Goal: Answer question/provide support: Share knowledge or assist other users

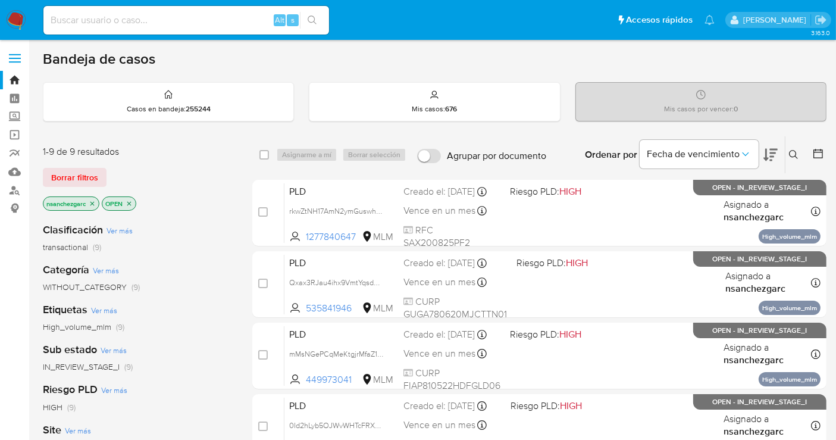
click at [761, 152] on icon at bounding box center [794, 155] width 10 height 10
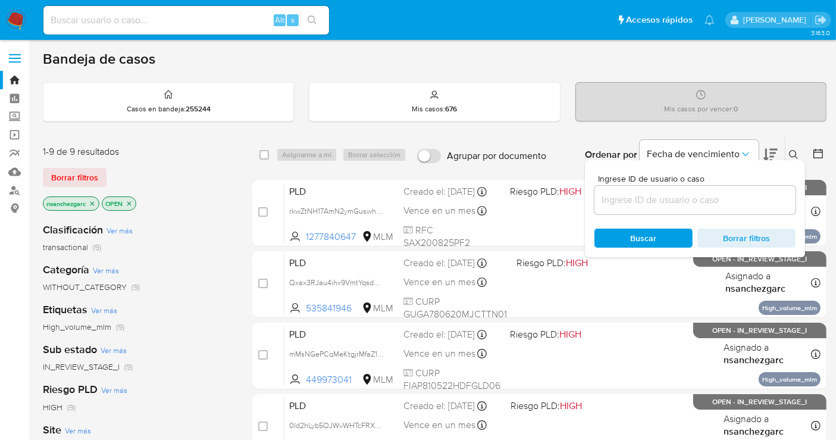
click at [653, 204] on input at bounding box center [695, 199] width 201 height 15
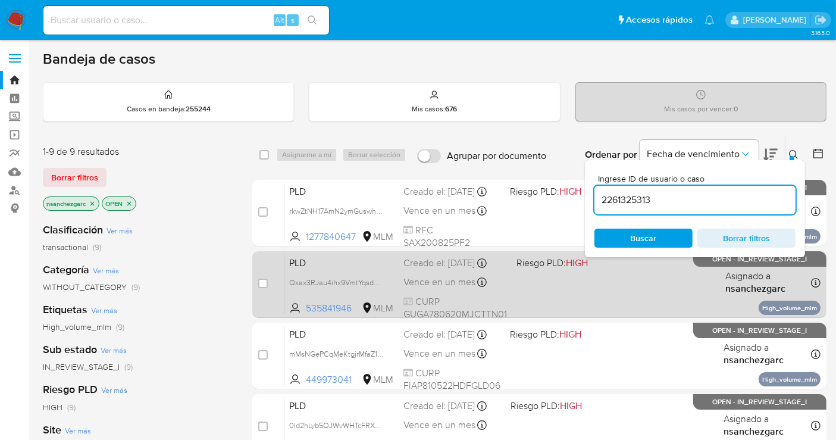
type input "2261325313"
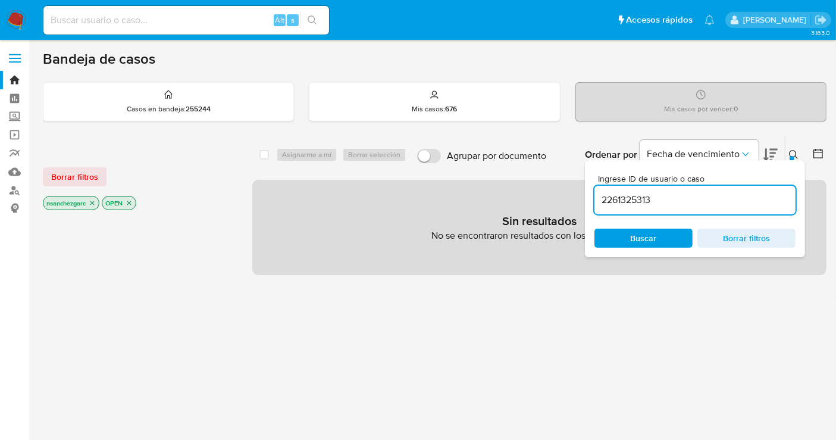
click at [96, 201] on icon "close-filter" at bounding box center [92, 202] width 7 height 7
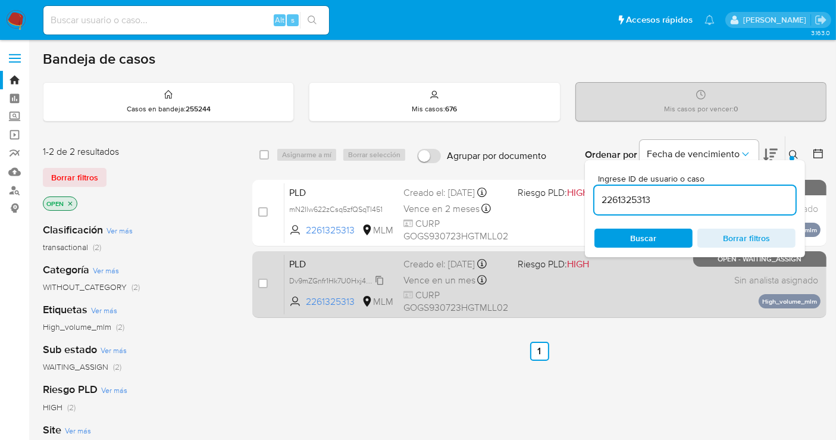
click at [377, 279] on span "Dv9mZGnfr1Hk7U0Hxj4YOD6j" at bounding box center [338, 279] width 98 height 13
click at [262, 282] on input "checkbox" at bounding box center [263, 284] width 10 height 10
checkbox input "true"
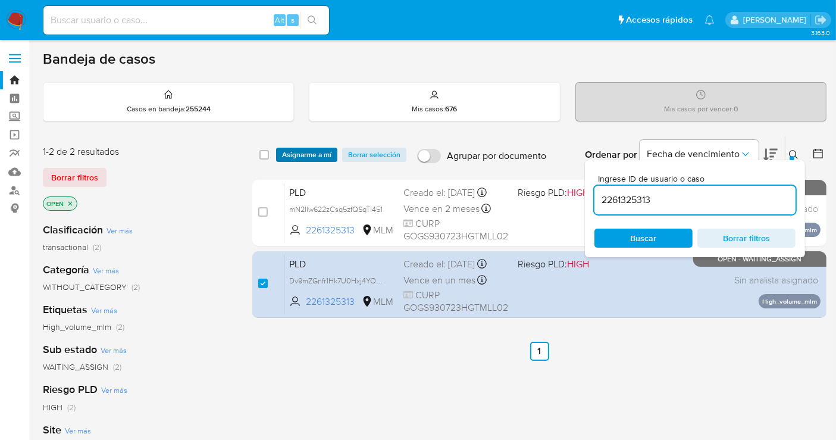
click at [304, 152] on span "Asignarme a mí" at bounding box center [306, 155] width 49 height 12
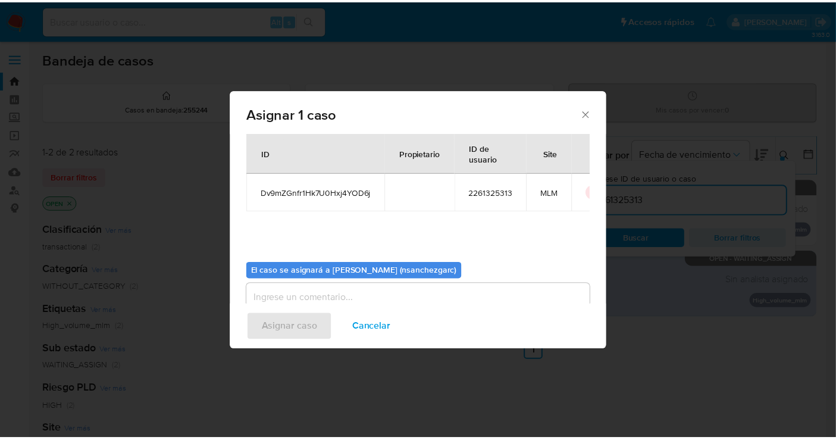
scroll to position [61, 0]
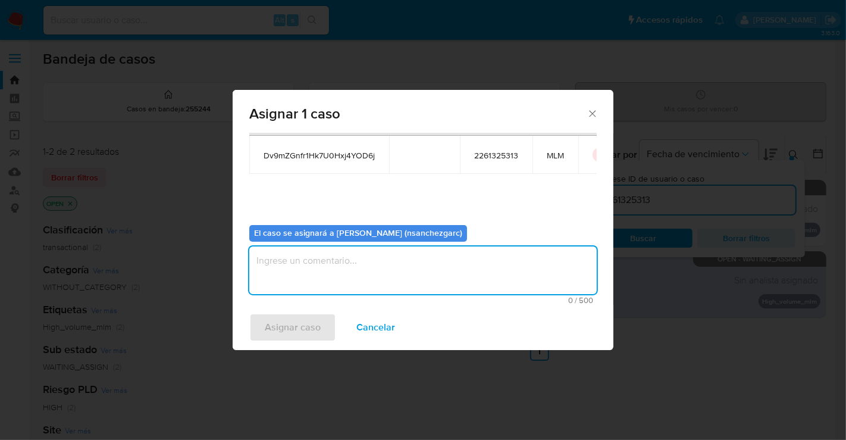
click at [301, 255] on textarea "assign-modal" at bounding box center [423, 270] width 348 height 48
type textarea "nesg"
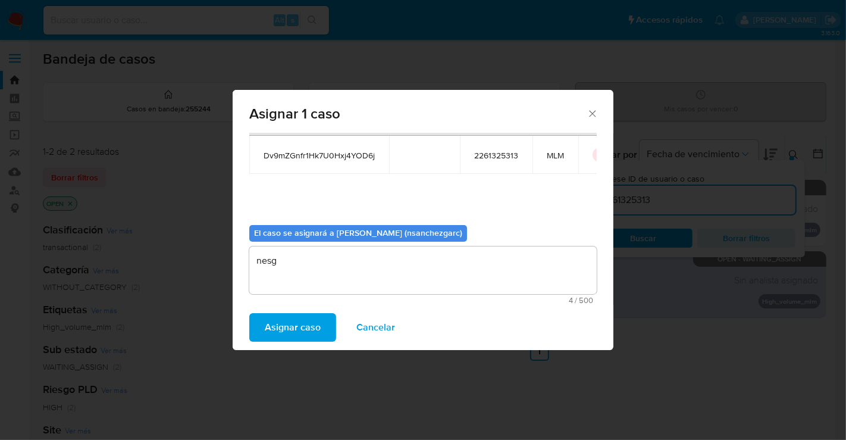
click at [286, 325] on span "Asignar caso" at bounding box center [293, 327] width 56 height 26
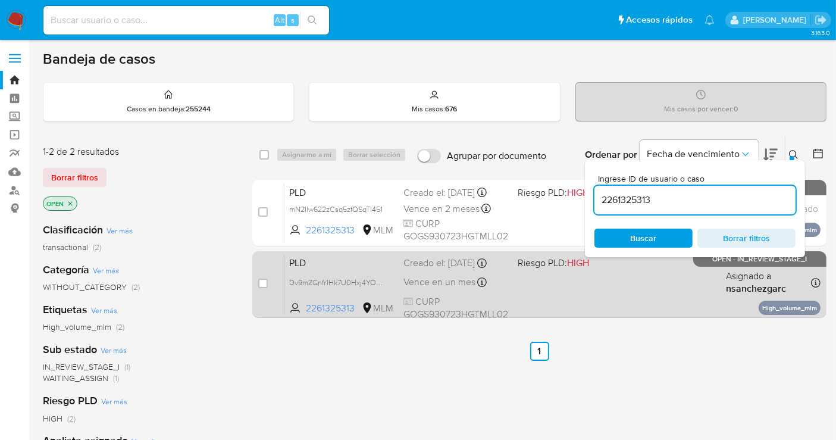
click at [428, 280] on span "Vence en un mes" at bounding box center [439, 282] width 72 height 13
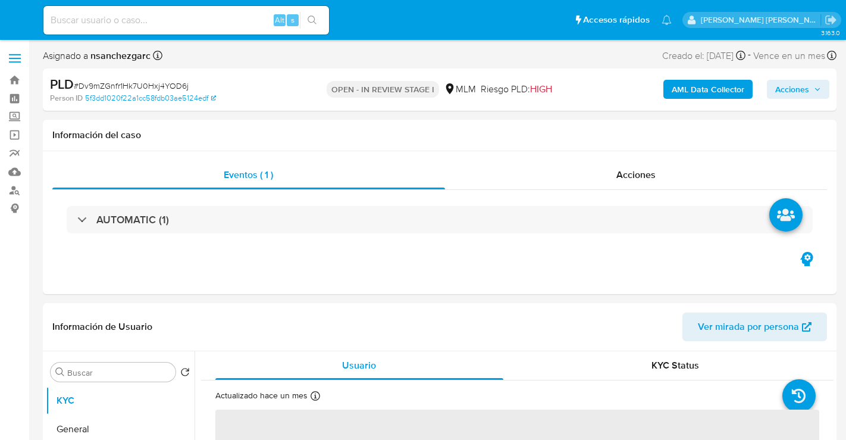
select select "10"
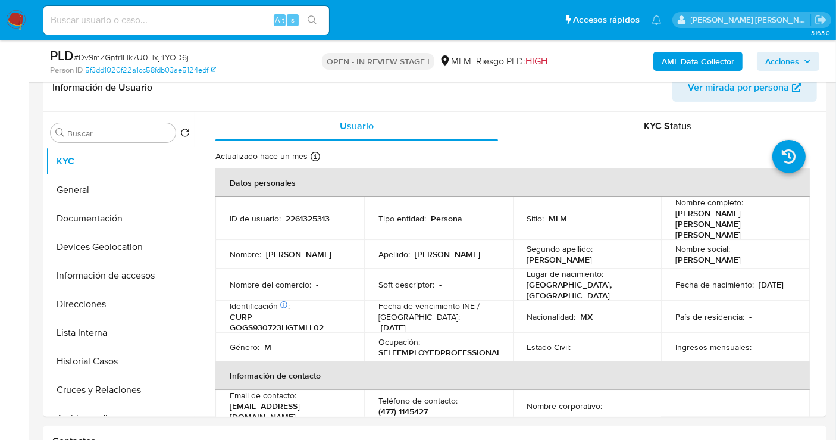
scroll to position [198, 0]
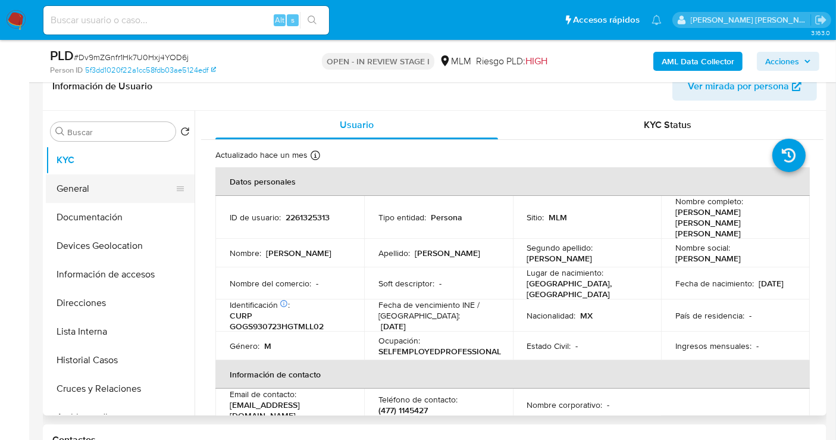
click at [105, 183] on button "General" at bounding box center [115, 188] width 139 height 29
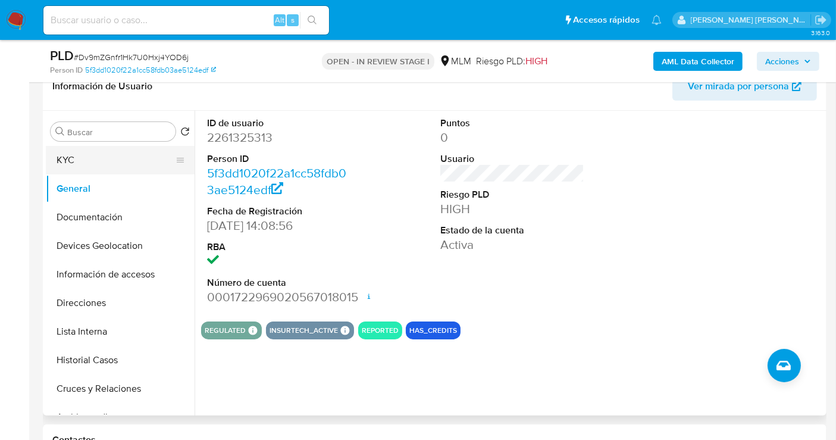
click at [76, 165] on button "KYC" at bounding box center [115, 160] width 139 height 29
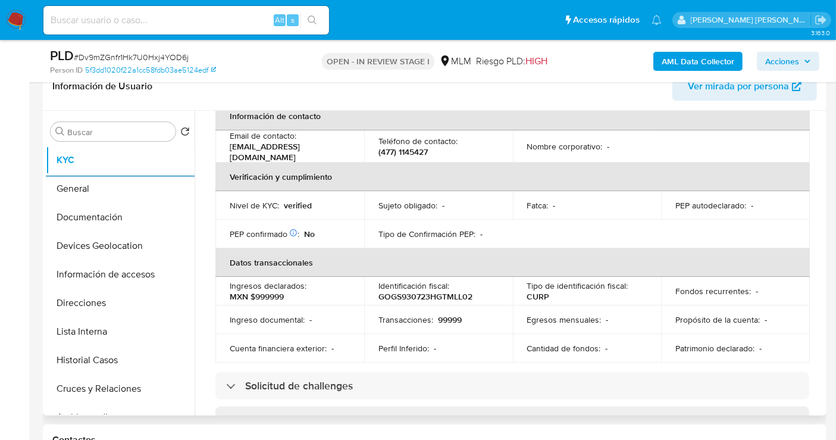
scroll to position [264, 0]
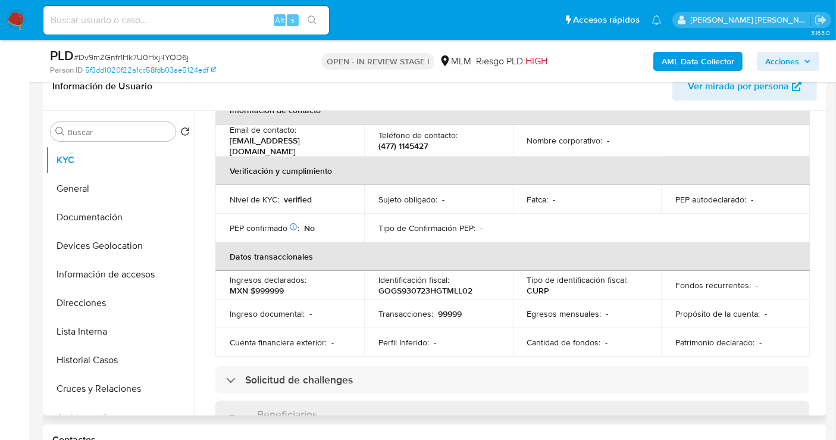
drag, startPoint x: 824, startPoint y: 206, endPoint x: 824, endPoint y: 218, distance: 12.5
click at [824, 218] on div "Buscar Volver al orden por defecto KYC General Documentación Devices Geolocatio…" at bounding box center [435, 263] width 784 height 305
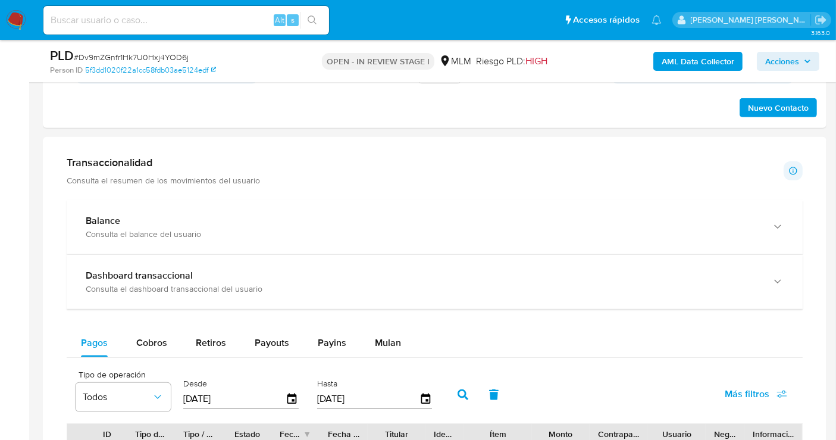
scroll to position [793, 0]
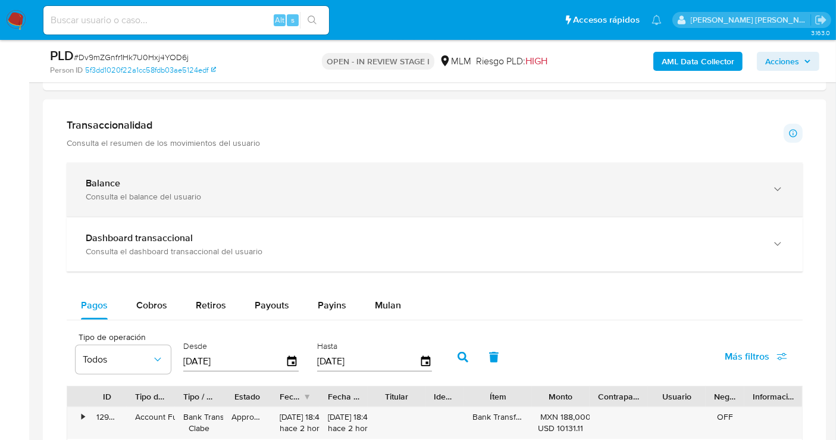
click at [173, 191] on div "Consulta el balance del usuario" at bounding box center [423, 196] width 674 height 11
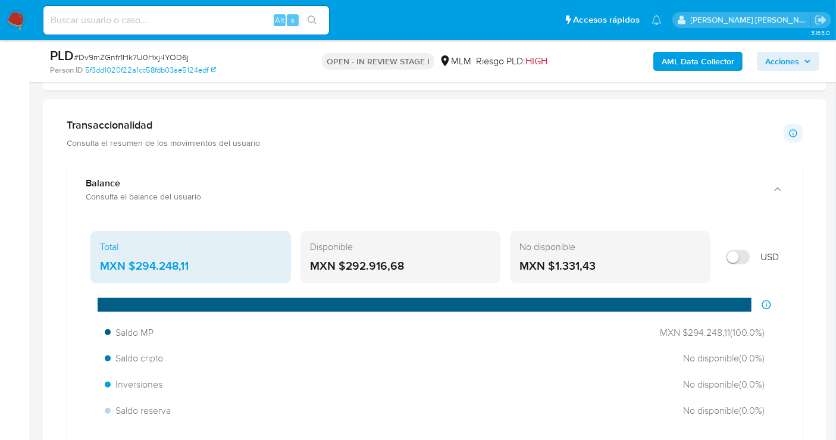
click at [165, 262] on div "MXN $294.248,11" at bounding box center [191, 265] width 182 height 15
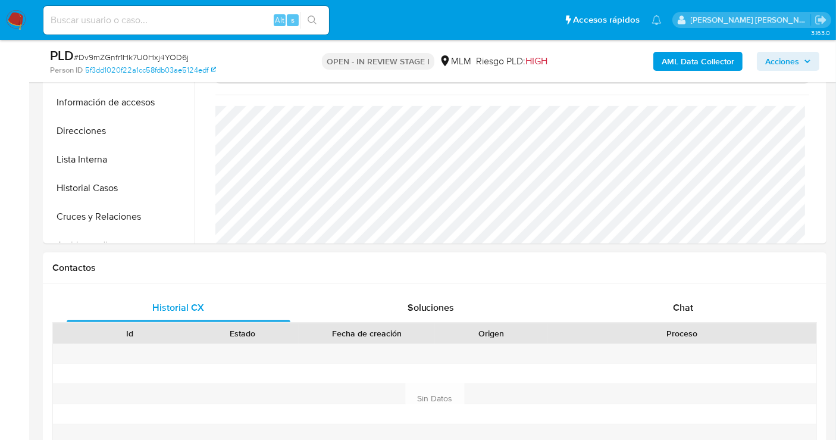
scroll to position [198, 0]
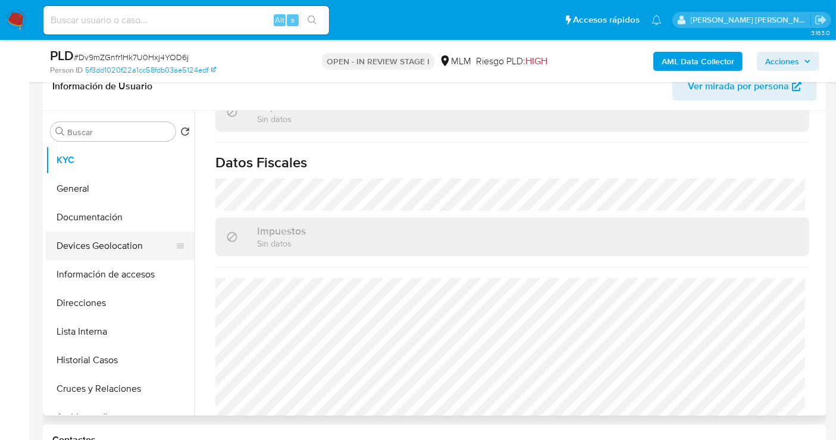
click at [107, 248] on button "Devices Geolocation" at bounding box center [115, 245] width 139 height 29
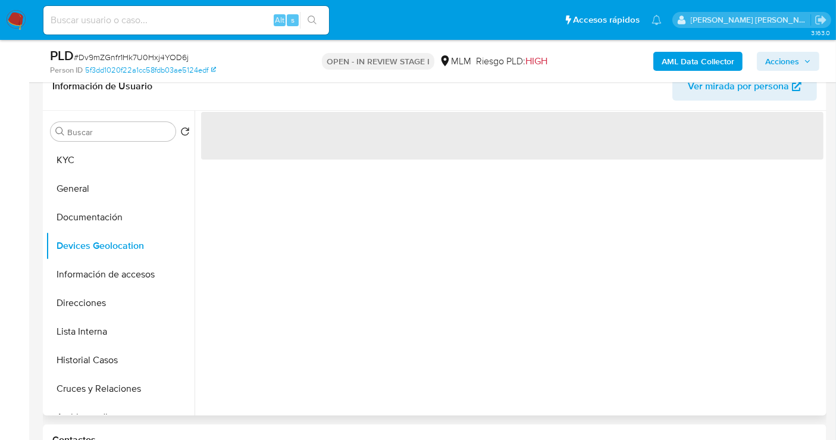
scroll to position [0, 0]
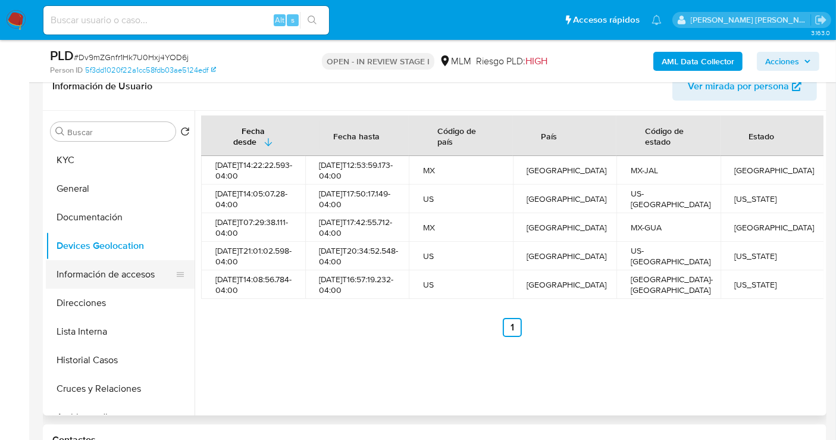
click at [96, 274] on button "Información de accesos" at bounding box center [115, 274] width 139 height 29
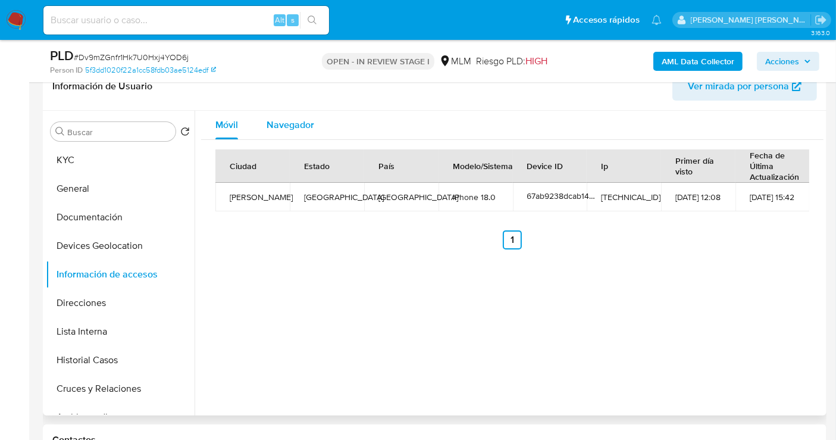
click at [295, 116] on div "Navegador" at bounding box center [291, 125] width 48 height 29
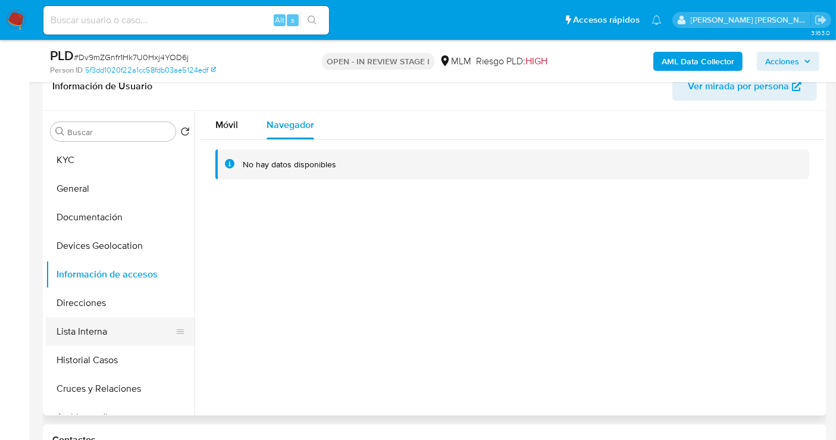
click at [88, 326] on button "Lista Interna" at bounding box center [115, 331] width 139 height 29
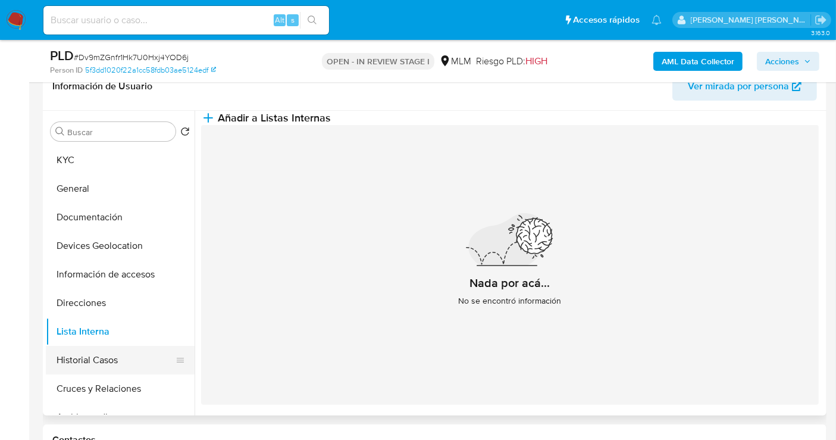
click at [92, 354] on button "Historial Casos" at bounding box center [115, 360] width 139 height 29
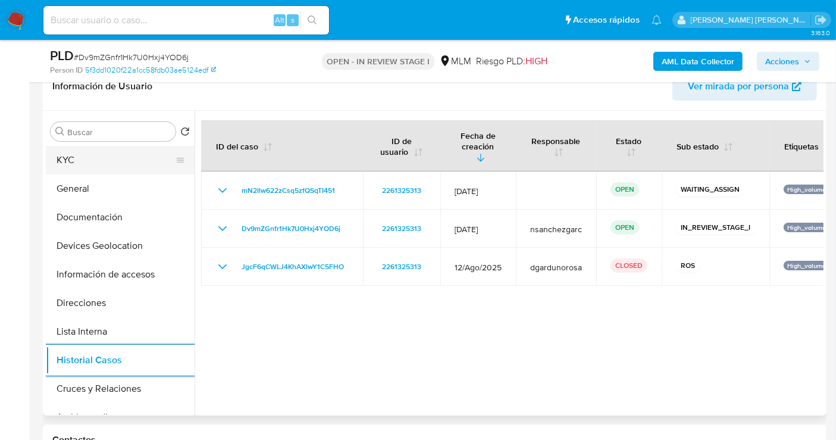
click at [67, 154] on button "KYC" at bounding box center [115, 160] width 139 height 29
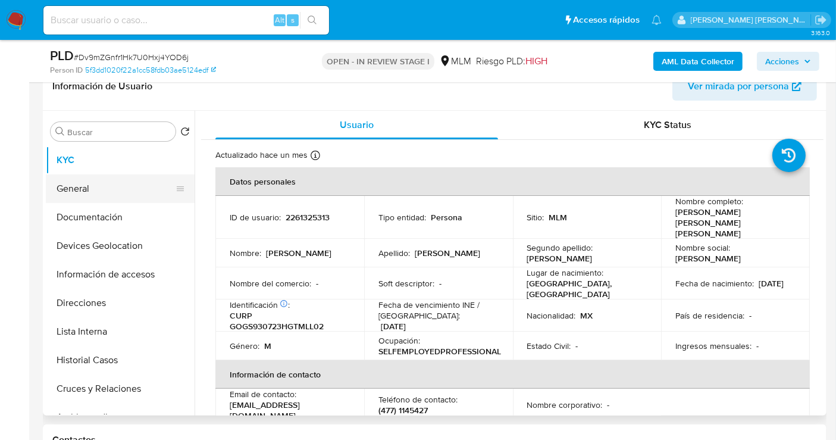
click at [79, 187] on button "General" at bounding box center [115, 188] width 139 height 29
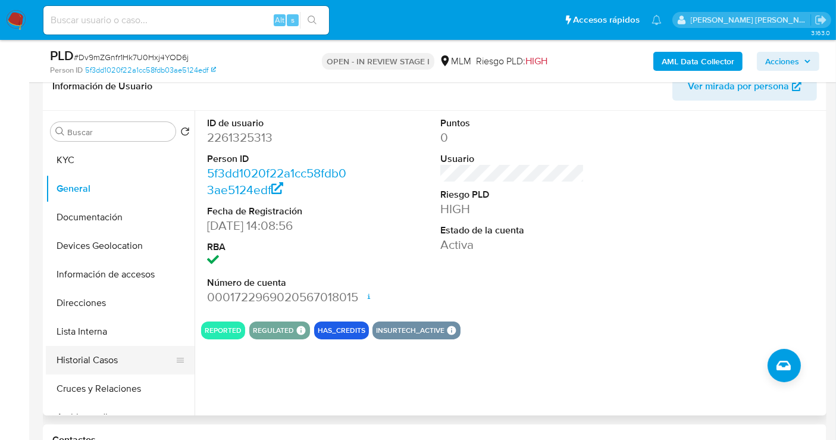
click at [90, 358] on button "Historial Casos" at bounding box center [115, 360] width 139 height 29
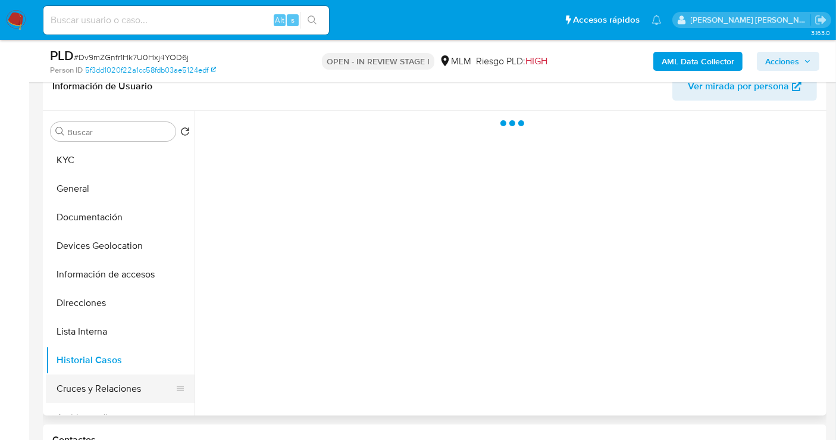
click at [99, 385] on button "Cruces y Relaciones" at bounding box center [115, 388] width 139 height 29
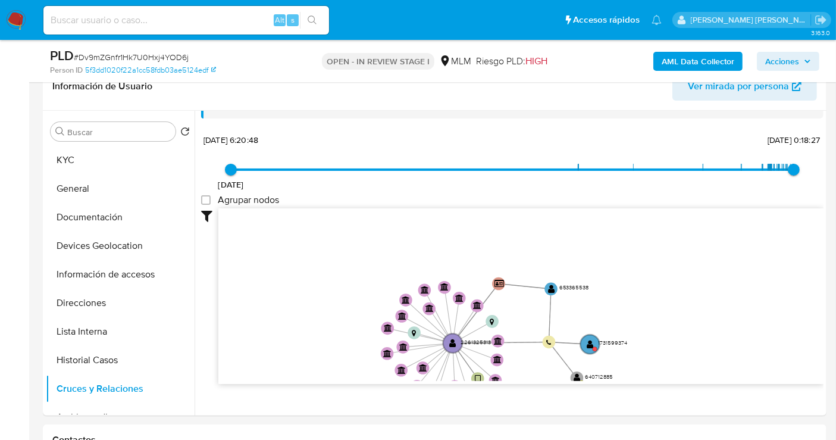
scroll to position [44, 0]
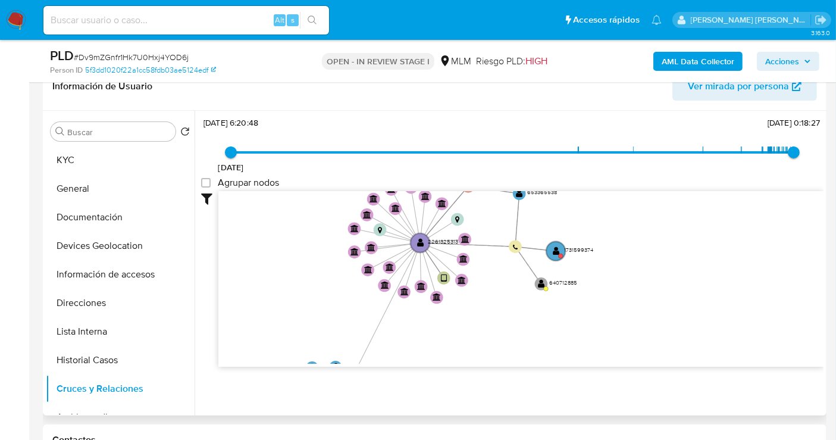
drag, startPoint x: 630, startPoint y: 320, endPoint x: 564, endPoint y: 331, distance: 66.9
click at [564, 331] on icon "device-67ab9238dcab149b96f3fa5d  user-2261325313  2261325313 person-5f3dd1020…" at bounding box center [520, 277] width 605 height 173
click at [580, 249] on text "1731599374" at bounding box center [579, 251] width 29 height 8
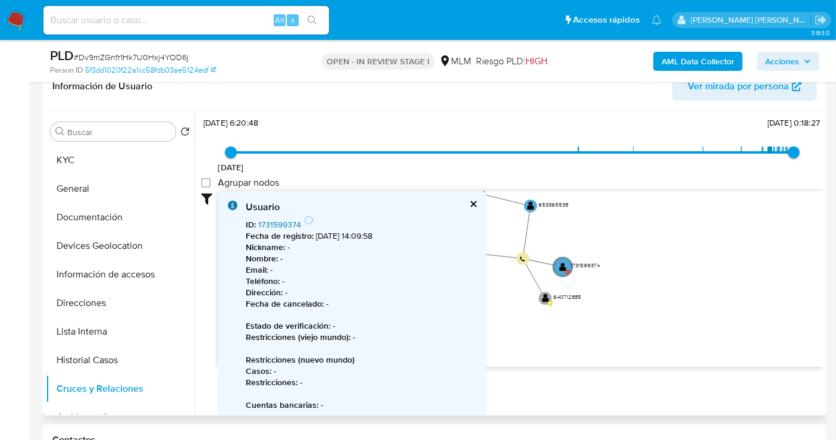
click at [290, 221] on link "1731599374" at bounding box center [279, 224] width 43 height 12
click at [95, 358] on button "Historial Casos" at bounding box center [115, 360] width 139 height 29
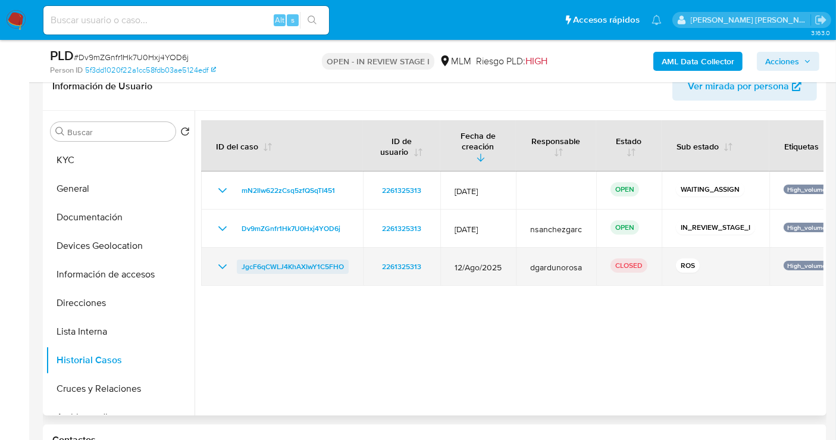
click at [308, 259] on span "JgcF6qCWLJ4KhAXIwY1C5FHO" at bounding box center [293, 266] width 102 height 14
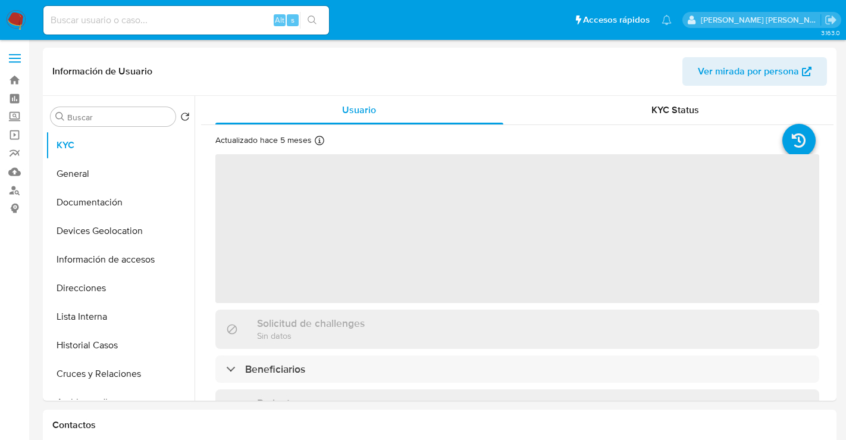
select select "10"
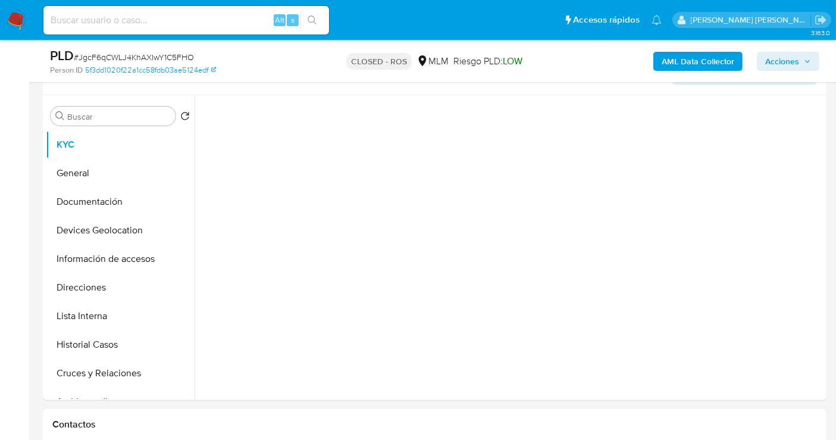
scroll to position [264, 0]
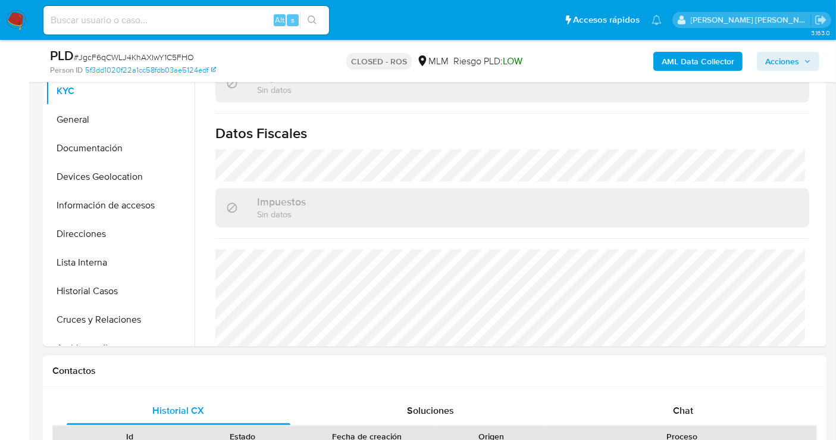
select select "10"
click at [685, 411] on span "Chat" at bounding box center [683, 410] width 20 height 14
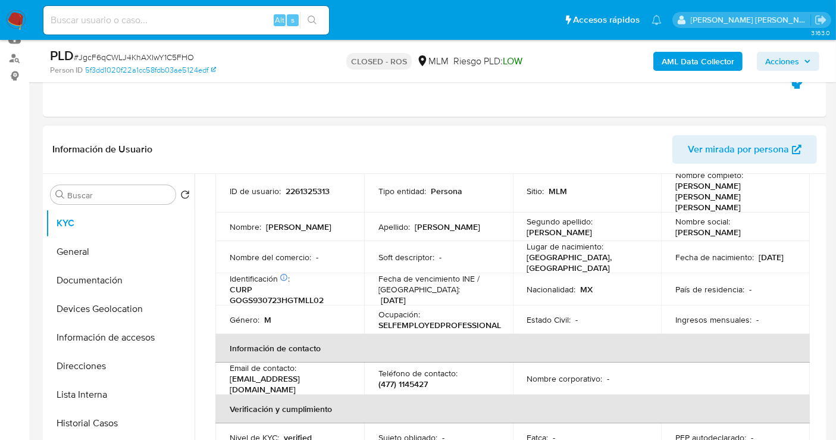
scroll to position [0, 0]
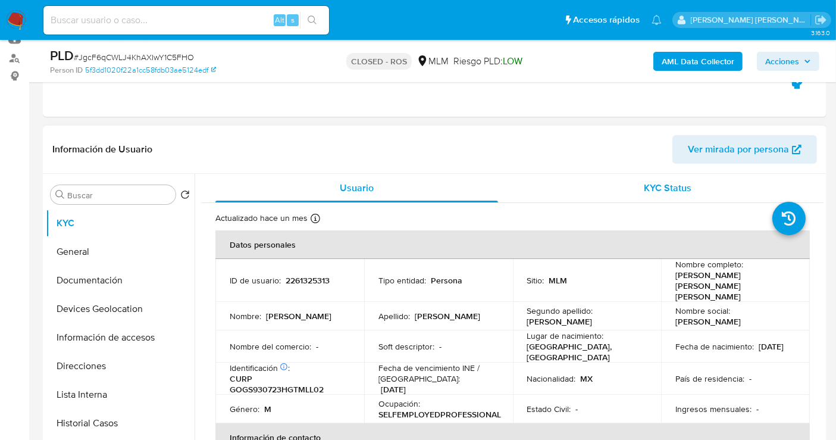
click at [640, 189] on div "KYC Status" at bounding box center [668, 188] width 283 height 29
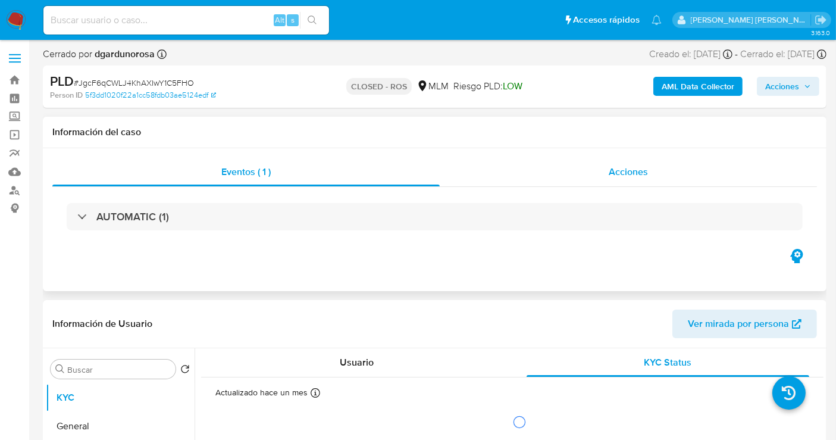
click at [621, 176] on span "Acciones" at bounding box center [628, 172] width 39 height 14
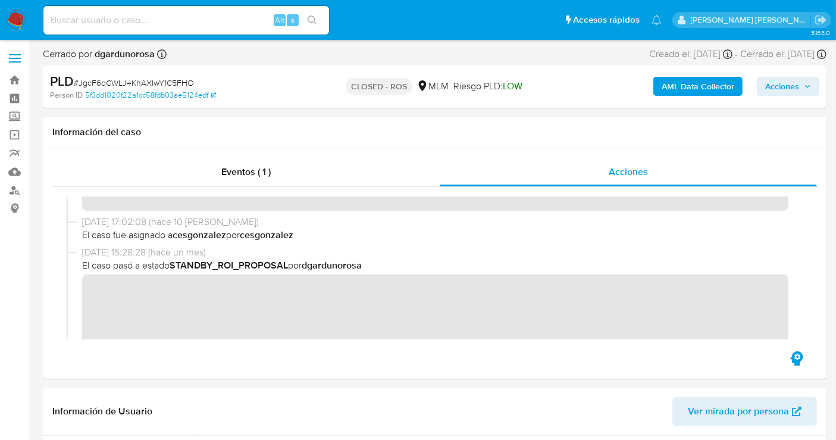
scroll to position [595, 0]
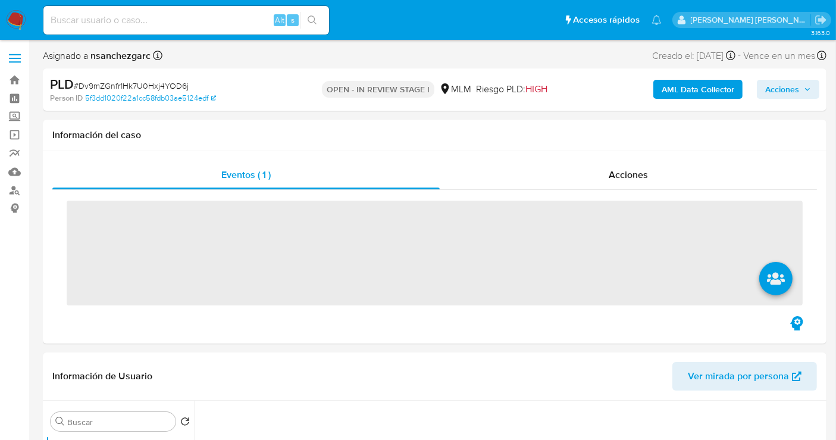
click at [132, 24] on input at bounding box center [186, 19] width 286 height 15
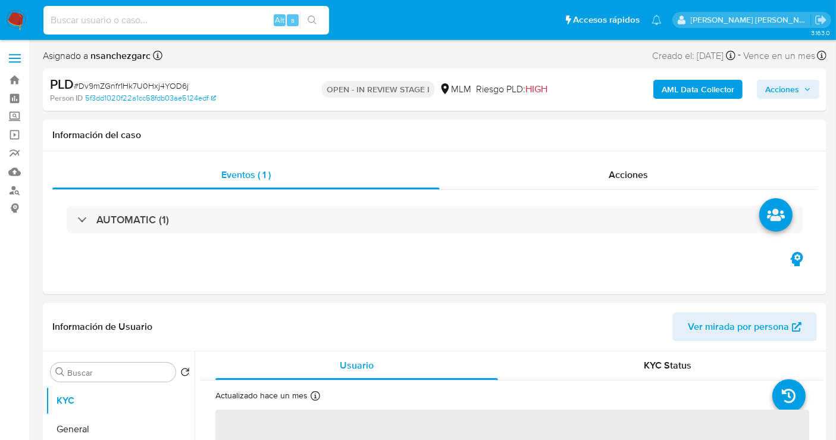
paste input "109806182"
type input "109806182"
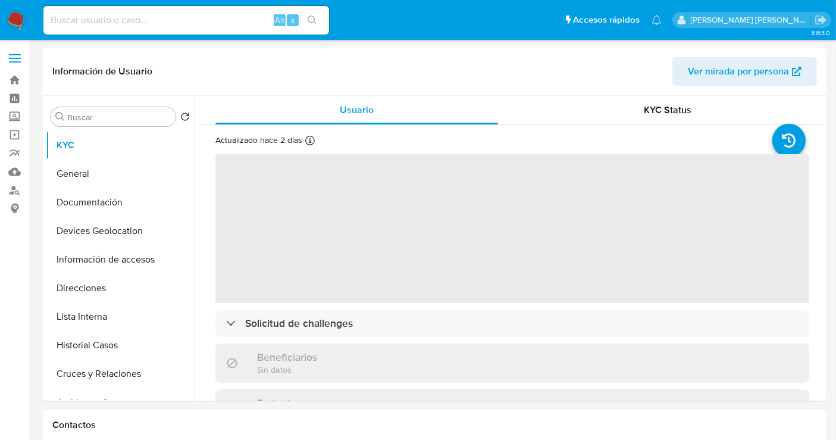
select select "10"
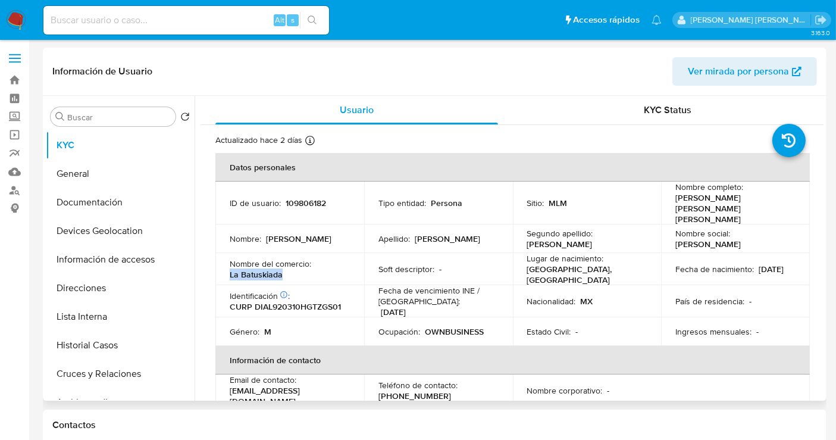
drag, startPoint x: 293, startPoint y: 257, endPoint x: 228, endPoint y: 257, distance: 65.5
click at [228, 257] on td "Nombre del comercio : La Batuskiada" at bounding box center [289, 269] width 149 height 32
copy p "La Batuskiada"
click at [95, 340] on button "Historial Casos" at bounding box center [115, 345] width 139 height 29
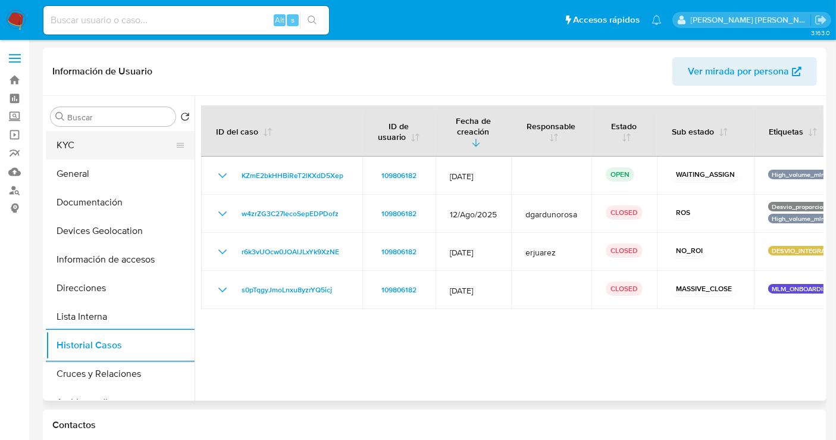
click at [75, 140] on button "KYC" at bounding box center [115, 145] width 139 height 29
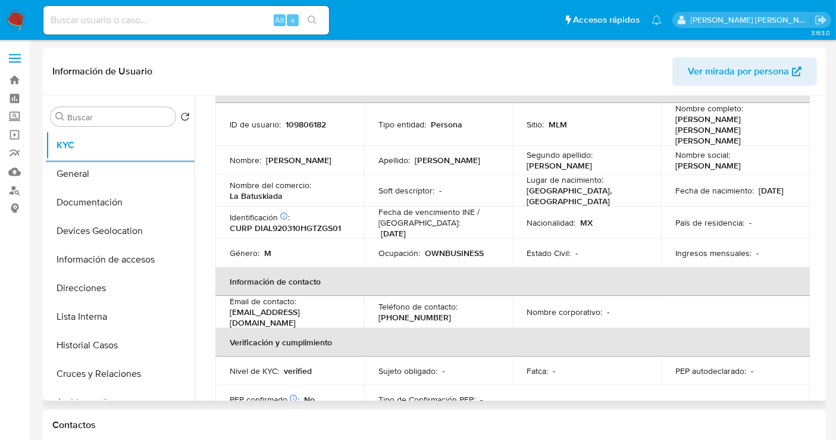
scroll to position [78, 0]
click at [67, 12] on input at bounding box center [186, 19] width 286 height 15
paste input "1641326475"
type input "1641326475"
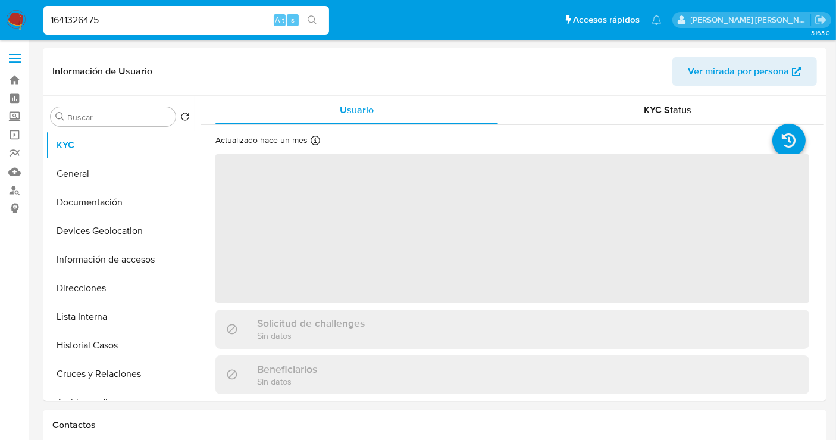
select select "10"
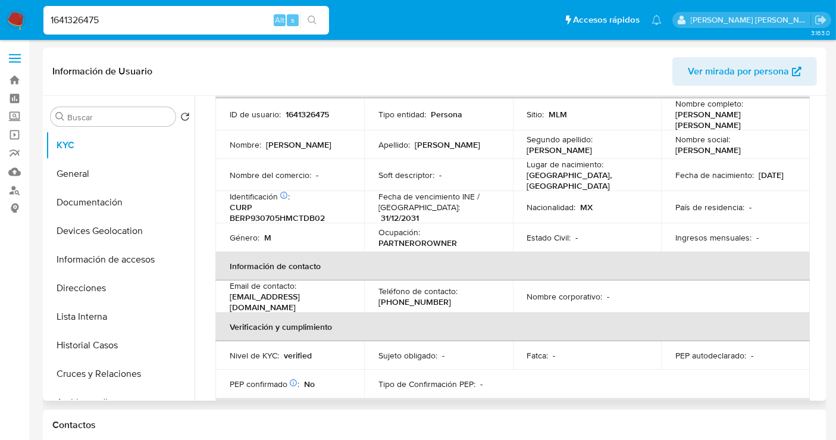
scroll to position [66, 0]
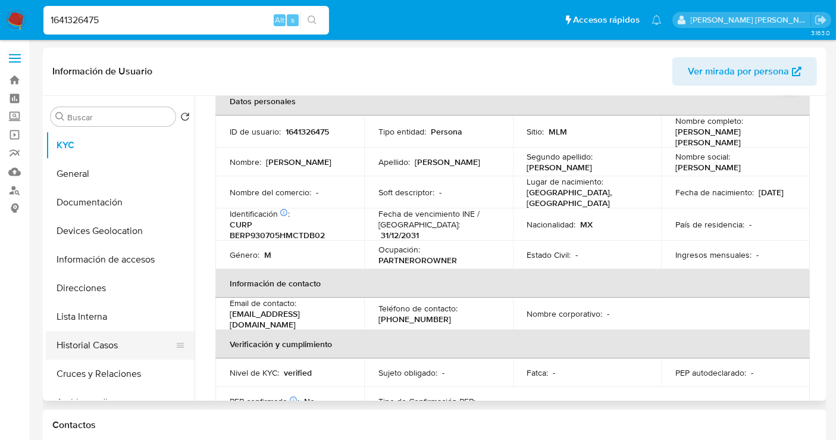
click at [104, 349] on button "Historial Casos" at bounding box center [115, 345] width 139 height 29
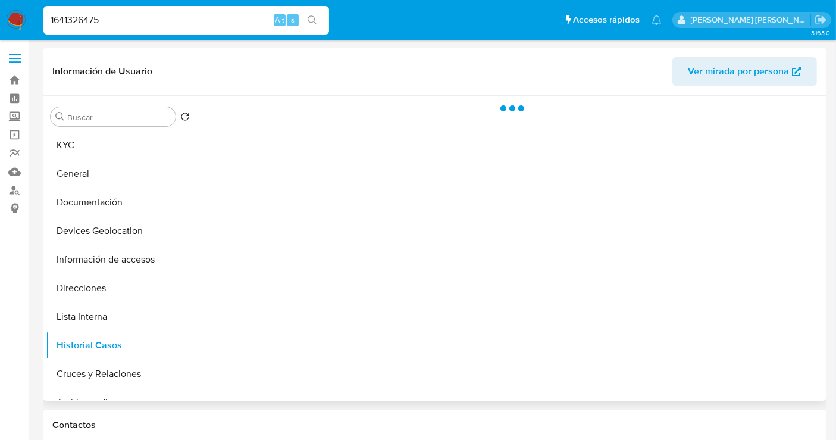
scroll to position [0, 0]
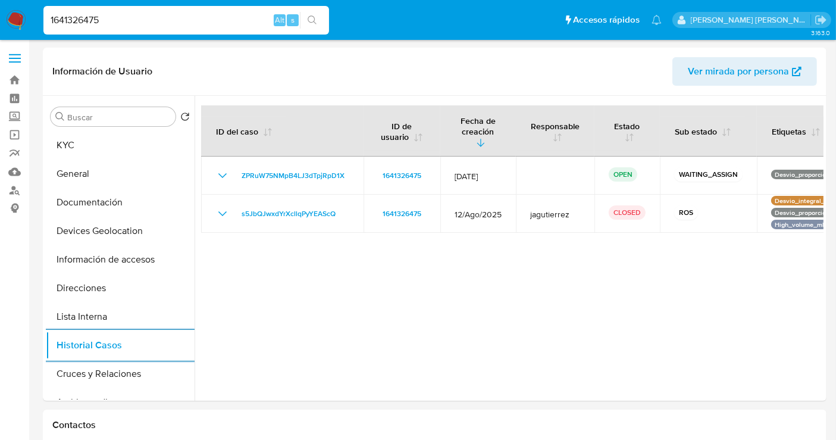
click at [14, 24] on img at bounding box center [16, 20] width 20 height 20
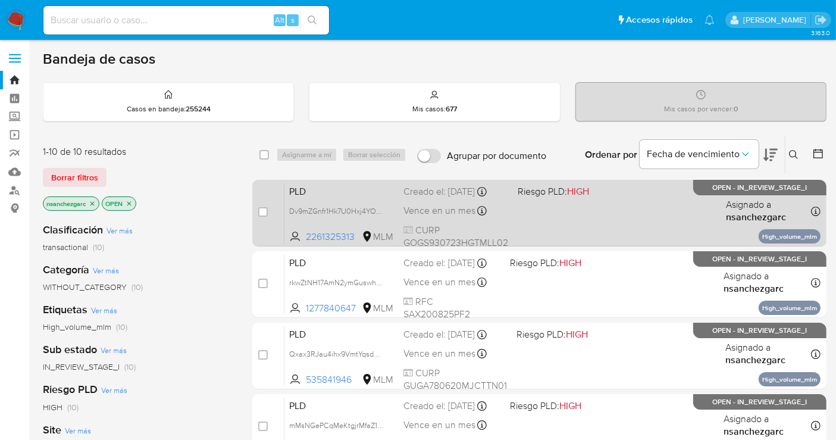
click at [439, 206] on span "Vence en un mes" at bounding box center [439, 210] width 72 height 13
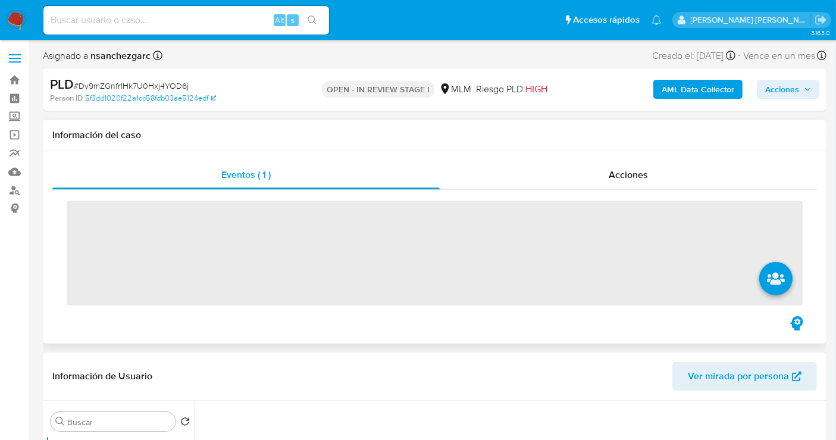
scroll to position [330, 0]
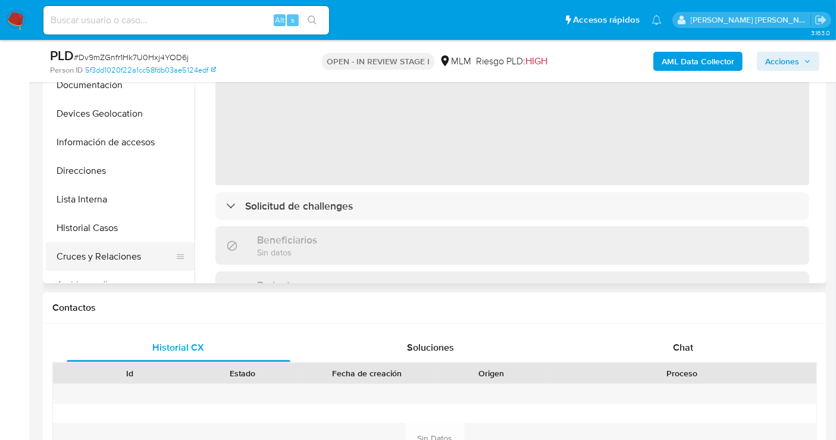
select select "10"
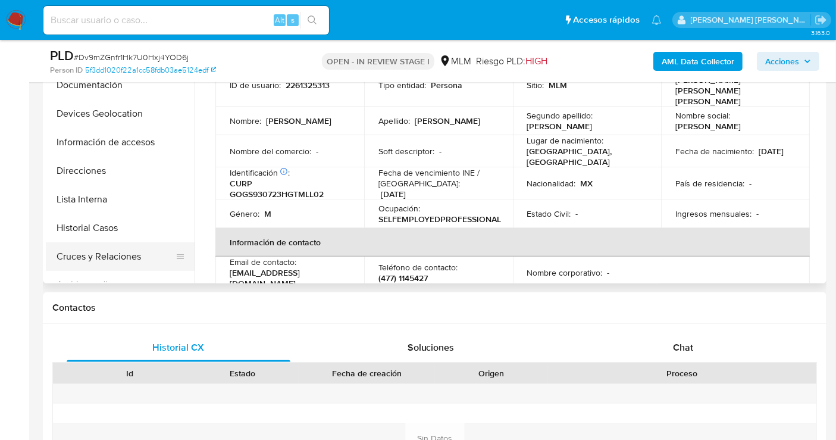
click at [110, 261] on button "Cruces y Relaciones" at bounding box center [115, 256] width 139 height 29
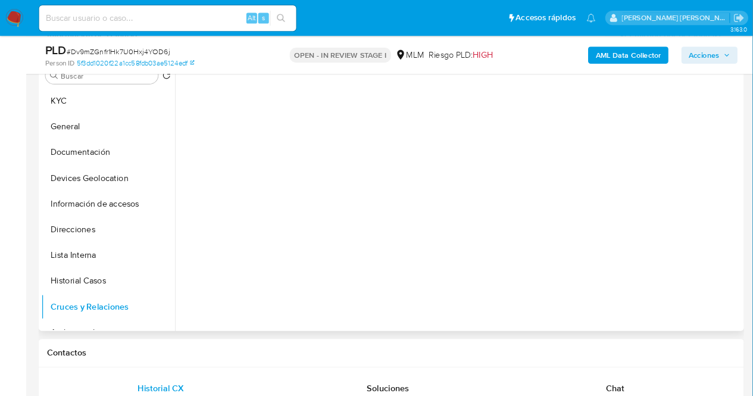
scroll to position [198, 0]
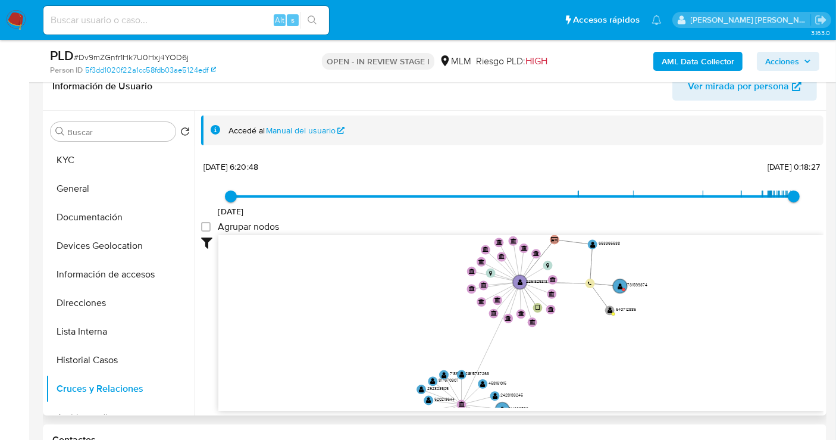
drag, startPoint x: 768, startPoint y: 321, endPoint x: 606, endPoint y: 348, distance: 164.1
click at [604, 348] on icon "device-67ab9238dcab149b96f3fa5d  user-2261325313  2261325313 person-5f3dd1020…" at bounding box center [520, 321] width 605 height 173
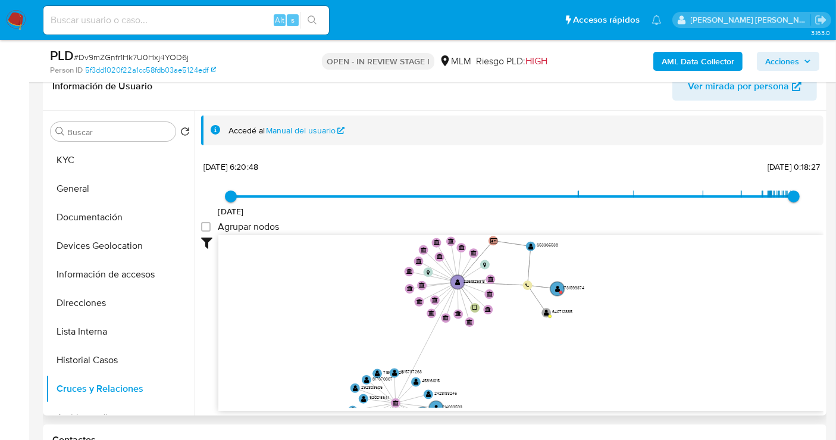
drag, startPoint x: 581, startPoint y: 330, endPoint x: 520, endPoint y: 353, distance: 64.8
click at [511, 362] on icon "device-67ab9238dcab149b96f3fa5d  user-2261325313  2261325313 person-5f3dd1020…" at bounding box center [520, 321] width 605 height 173
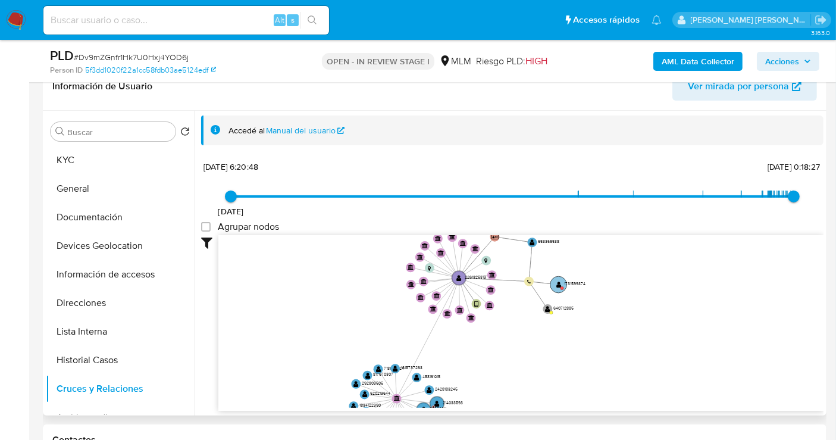
click at [574, 280] on text "1731599374" at bounding box center [575, 283] width 21 height 6
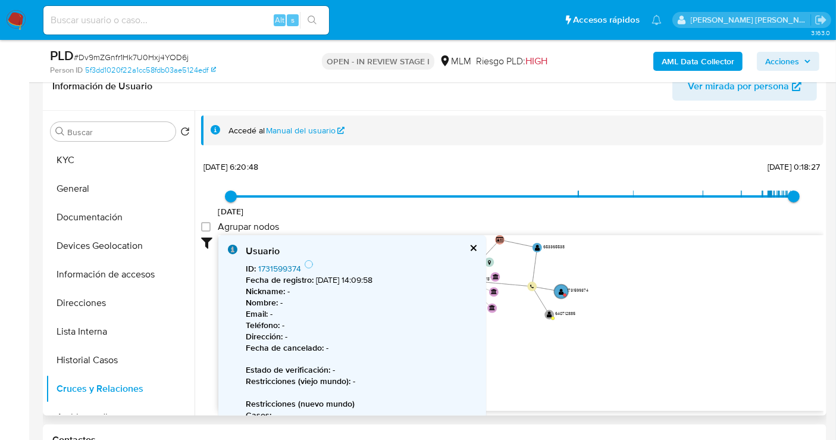
click at [279, 267] on link "1731599374" at bounding box center [279, 268] width 43 height 12
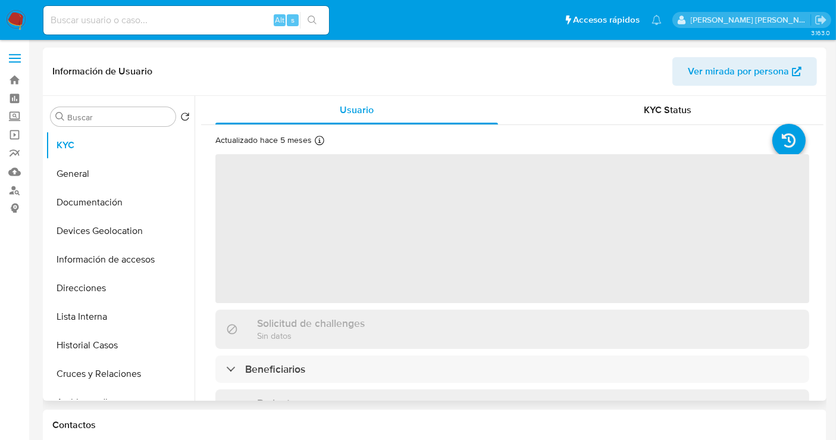
select select "10"
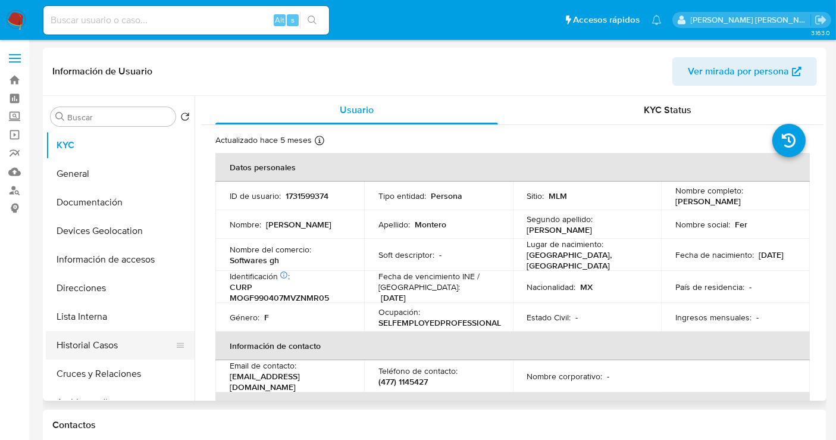
click at [96, 342] on button "Historial Casos" at bounding box center [115, 345] width 139 height 29
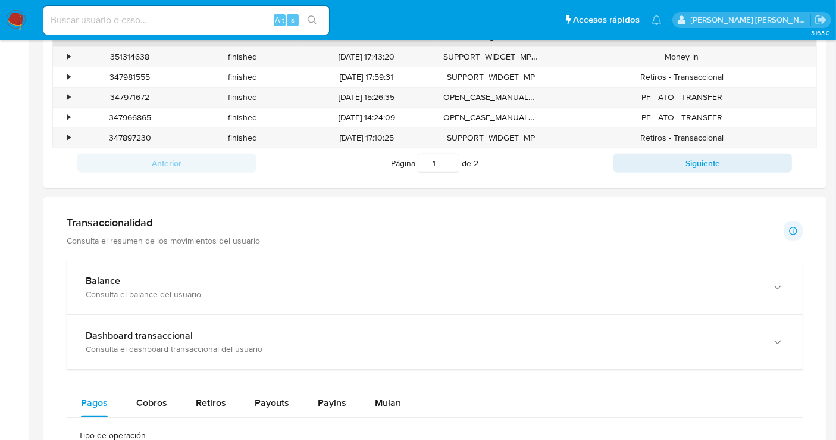
scroll to position [528, 0]
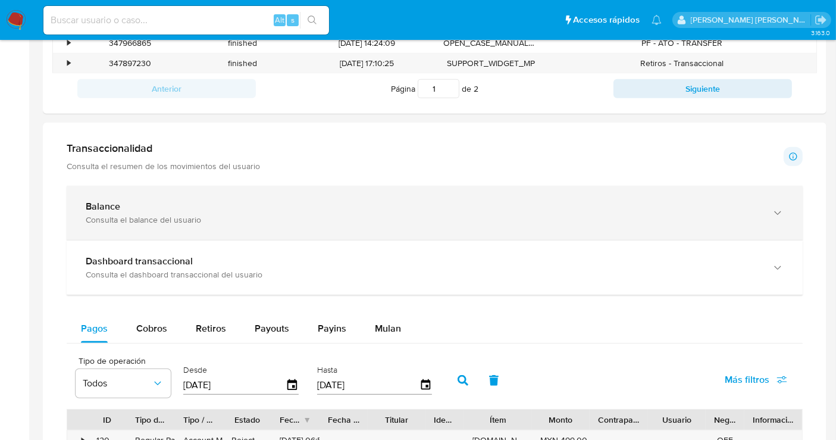
click at [131, 220] on div "Consulta el balance del usuario" at bounding box center [423, 219] width 674 height 11
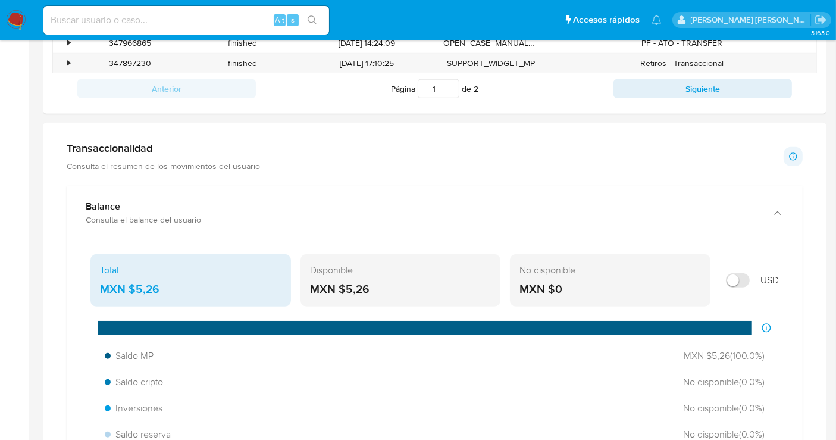
drag, startPoint x: 161, startPoint y: 284, endPoint x: 130, endPoint y: 288, distance: 31.7
click at [130, 288] on div "MXN $5,26" at bounding box center [191, 288] width 182 height 15
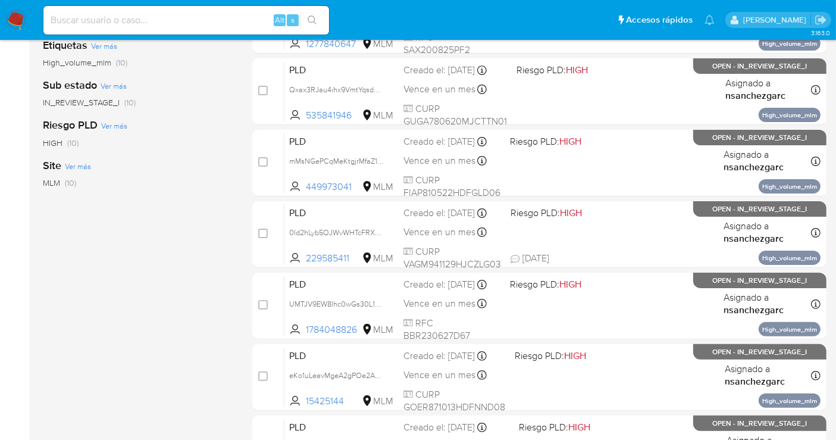
scroll to position [396, 0]
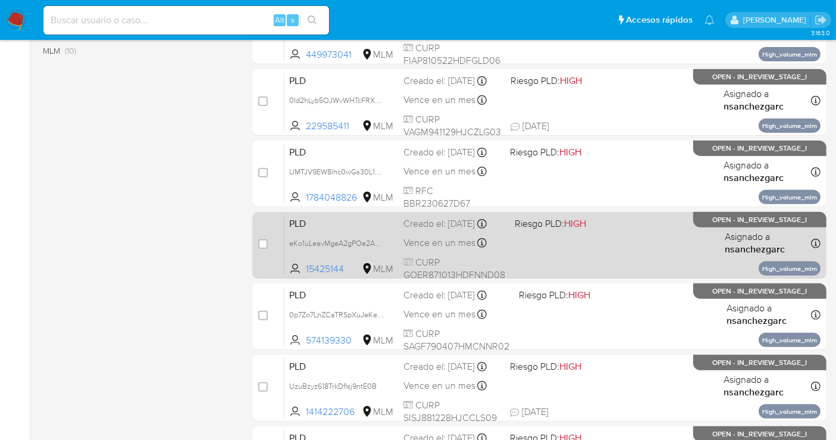
click at [439, 230] on div "Creado el: 12/09/2025 Creado el: 12/09/2025 02:06:23" at bounding box center [454, 223] width 102 height 13
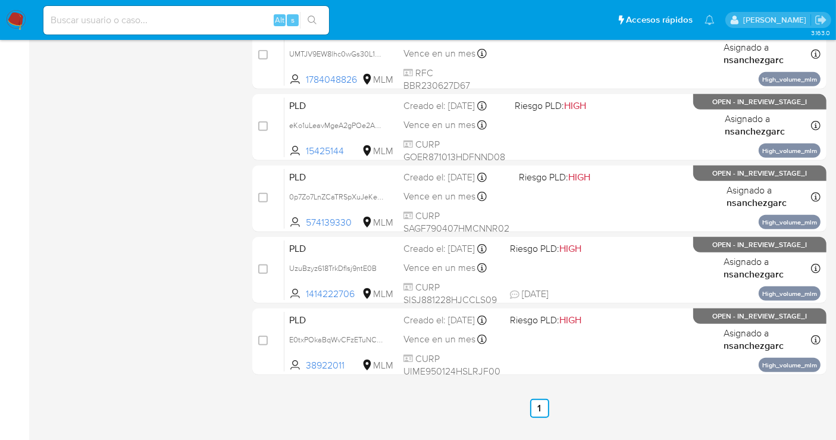
scroll to position [541, 0]
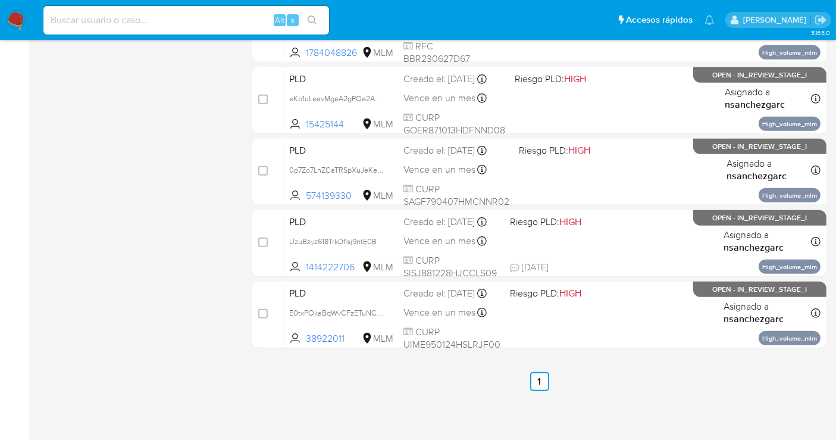
click at [18, 23] on img at bounding box center [16, 20] width 20 height 20
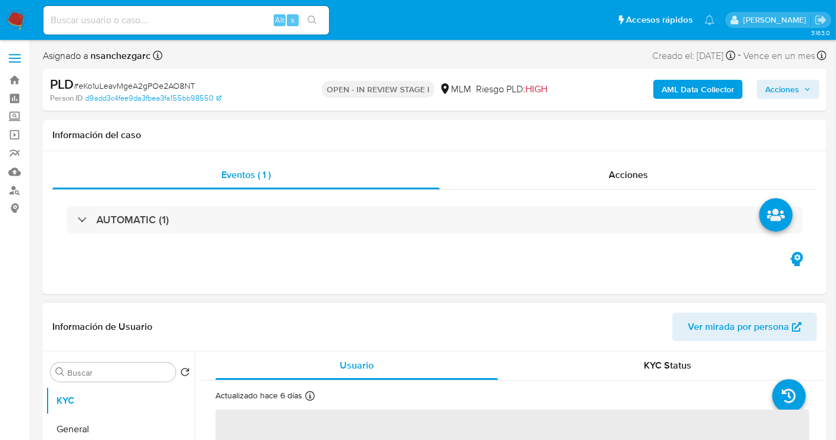
select select "10"
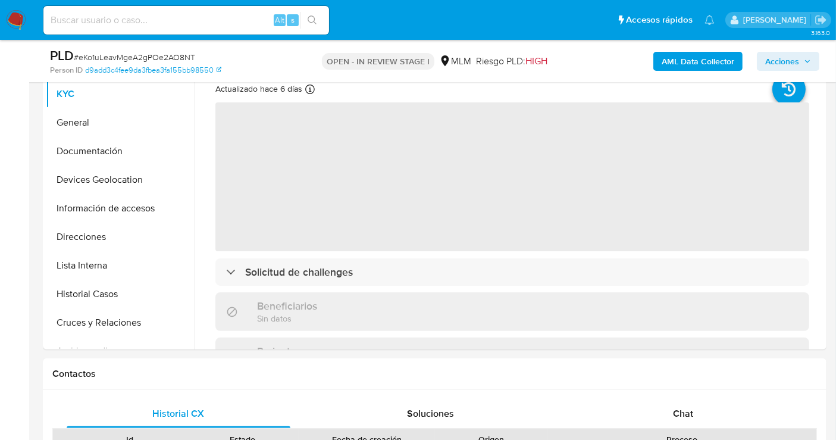
scroll to position [528, 0]
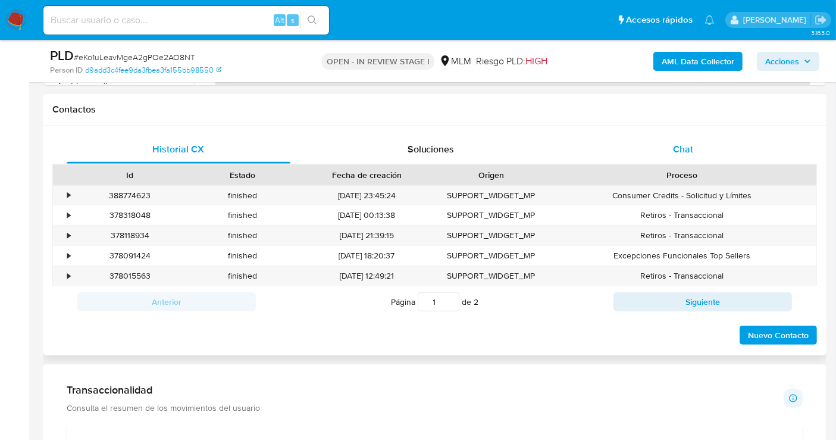
click at [688, 151] on span "Chat" at bounding box center [683, 149] width 20 height 14
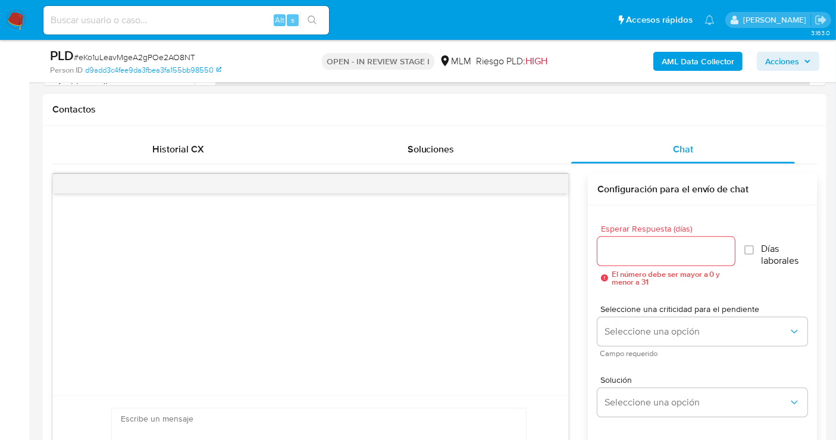
click at [634, 246] on input "Esperar Respuesta (días)" at bounding box center [665, 250] width 137 height 15
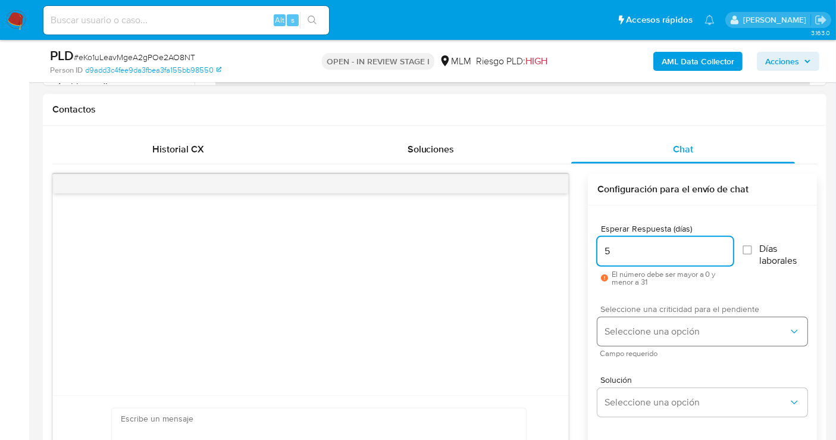
type input "5"
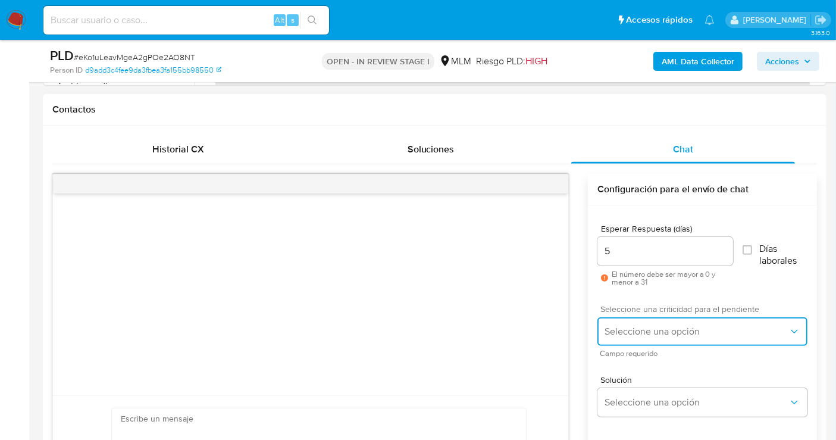
click at [623, 339] on button "Seleccione una opción" at bounding box center [702, 331] width 210 height 29
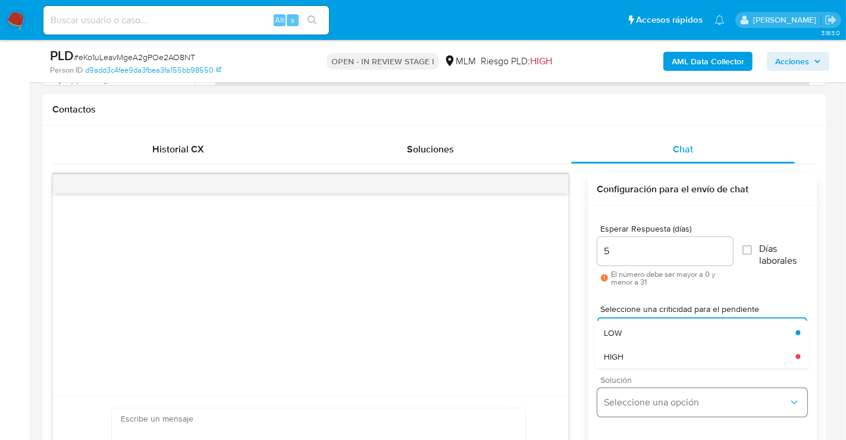
drag, startPoint x: 632, startPoint y: 351, endPoint x: 651, endPoint y: 395, distance: 48.0
click at [633, 352] on div "HIGH" at bounding box center [700, 357] width 192 height 24
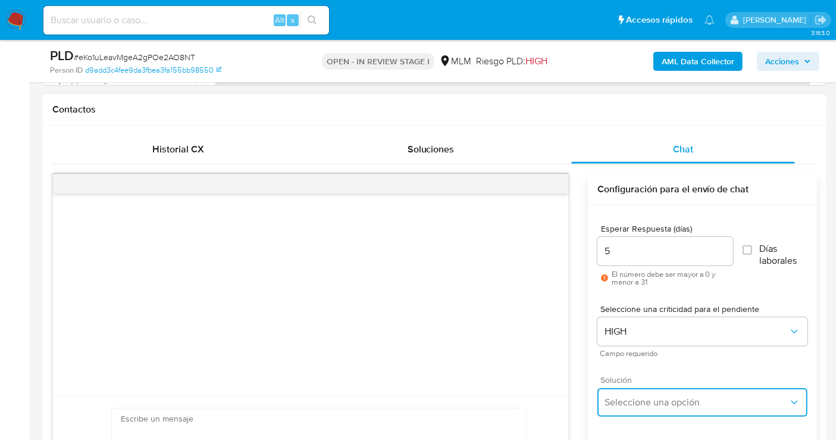
click at [651, 400] on span "Seleccione una opción" at bounding box center [697, 402] width 184 height 12
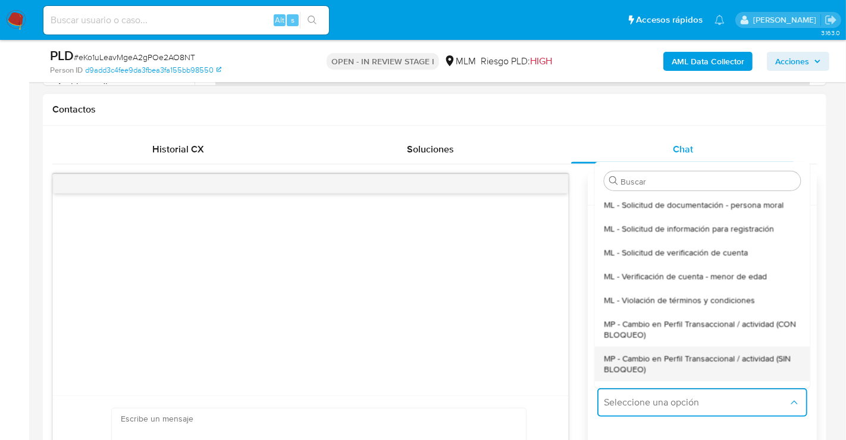
click at [621, 361] on span "MP - Cambio en Perfil Transaccional / actividad (SIN BLOQUEO)" at bounding box center [702, 362] width 196 height 21
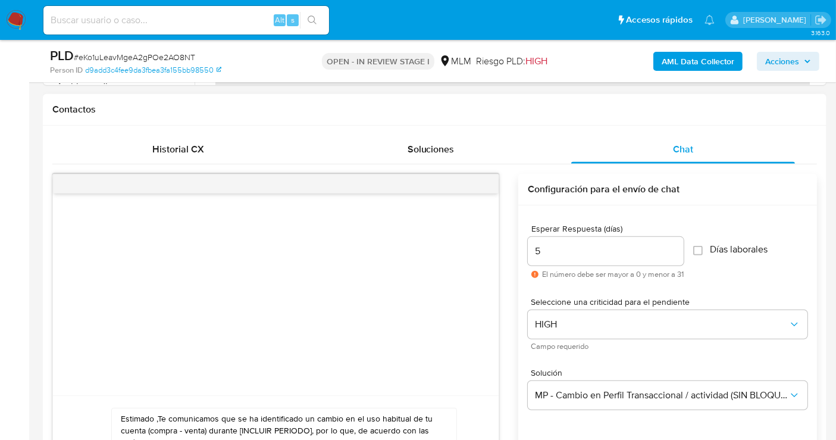
paste textarea "cliente se ha identificado un cambio en el uso habitual de tu cuenta para garan…"
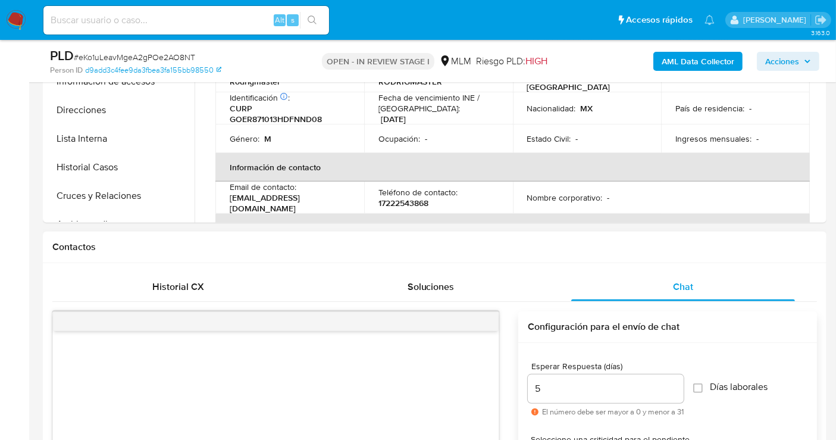
scroll to position [151, 0]
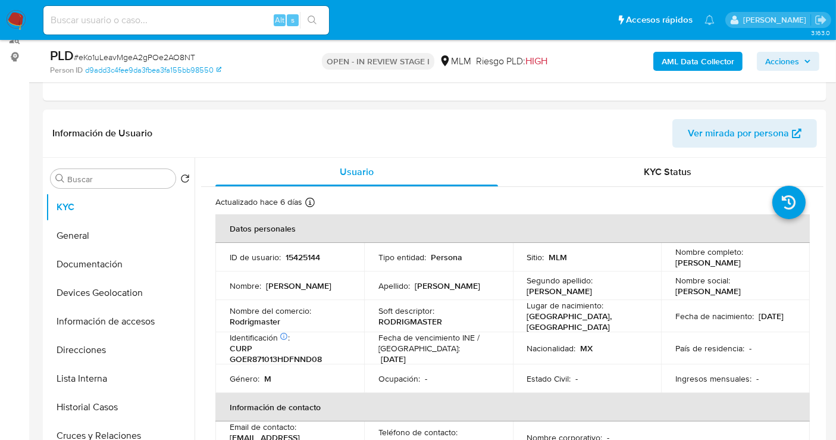
type textarea "Estimado cliente se ha identificado un cambio en el uso habitual de tu cuenta p…"
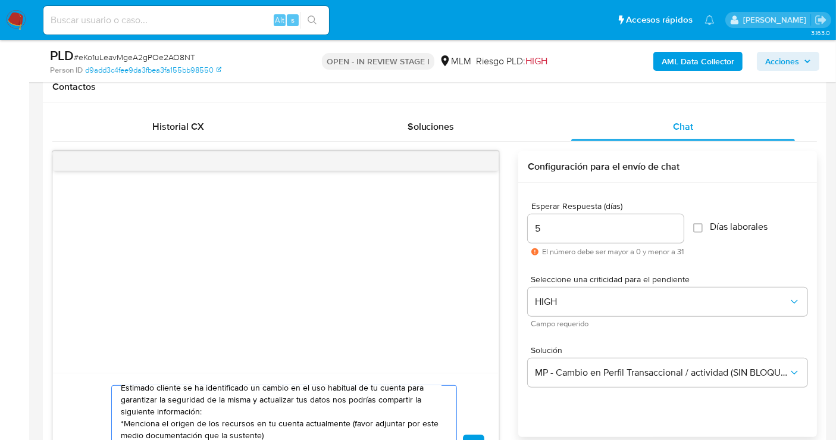
scroll to position [614, 0]
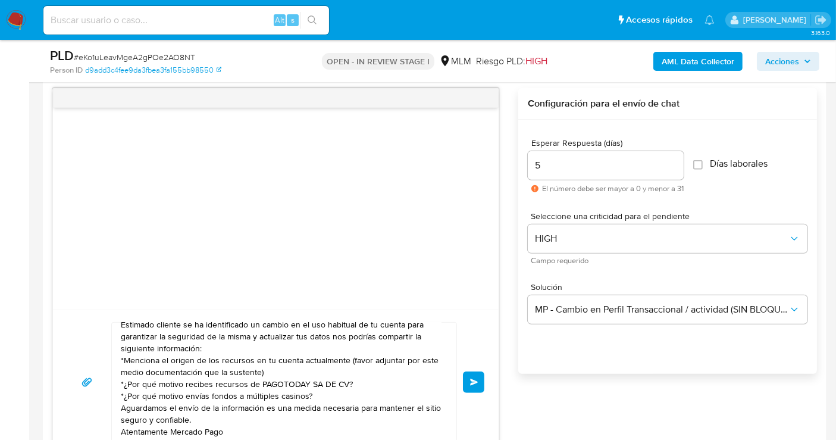
drag, startPoint x: 475, startPoint y: 380, endPoint x: 523, endPoint y: 258, distance: 131.0
click at [544, 308] on div "Estimado cliente se ha identificado un cambio en el uso habitual de tu cuenta p…" at bounding box center [434, 271] width 765 height 367
click at [567, 162] on input "5" at bounding box center [606, 165] width 156 height 15
type input "4"
click at [475, 378] on span "Enviar" at bounding box center [474, 381] width 8 height 7
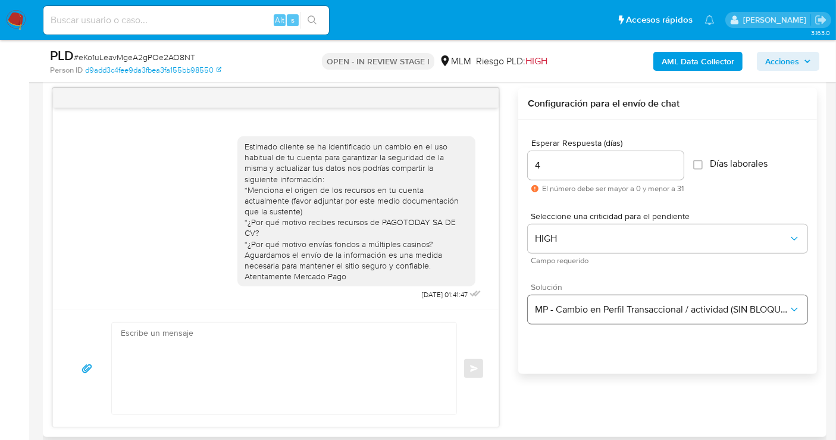
scroll to position [0, 0]
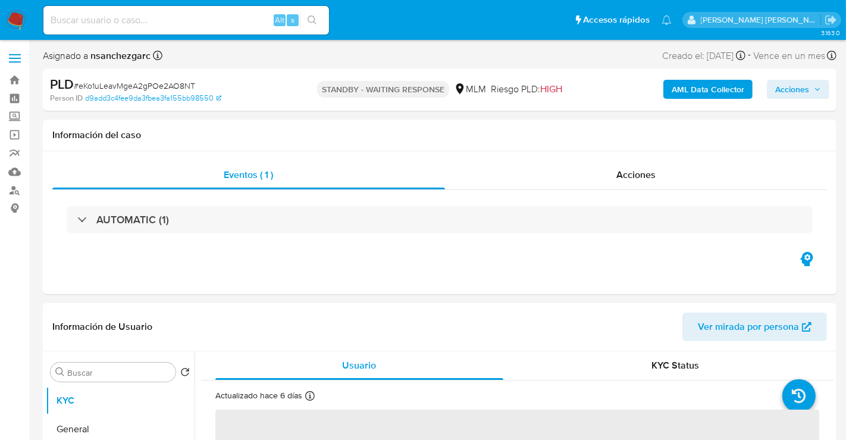
select select "10"
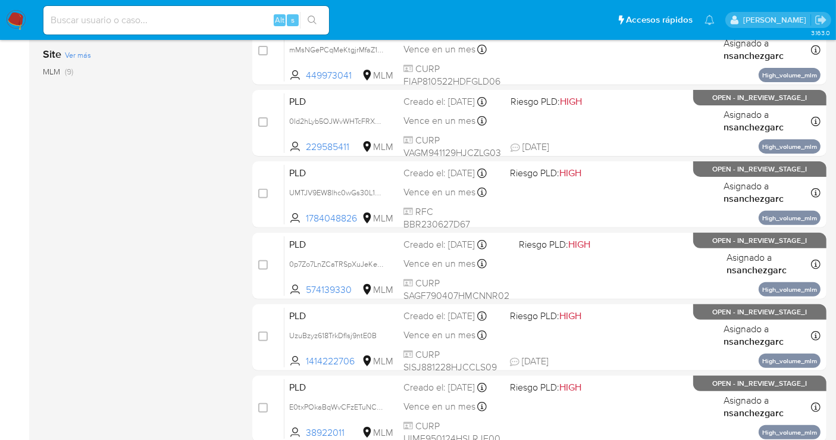
scroll to position [396, 0]
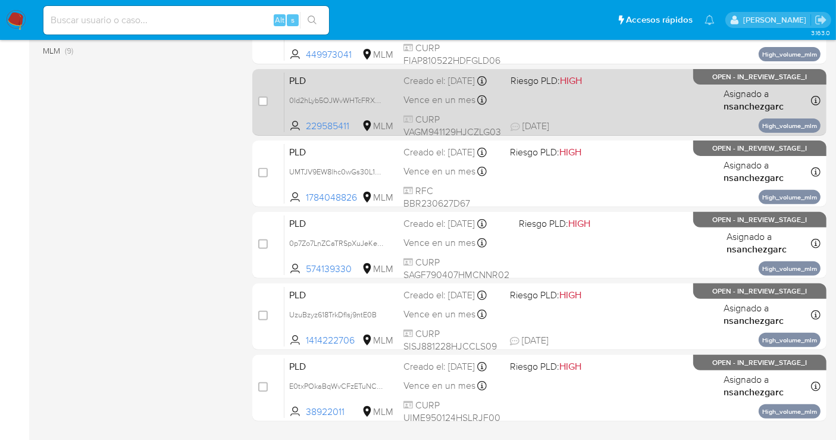
click at [464, 87] on div "Creado el: 12/09/2025 Creado el: 12/09/2025 02:11:33" at bounding box center [452, 80] width 98 height 13
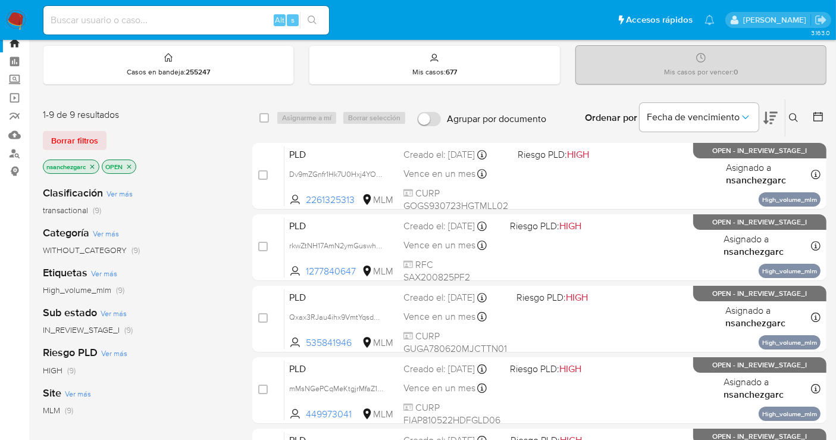
scroll to position [0, 0]
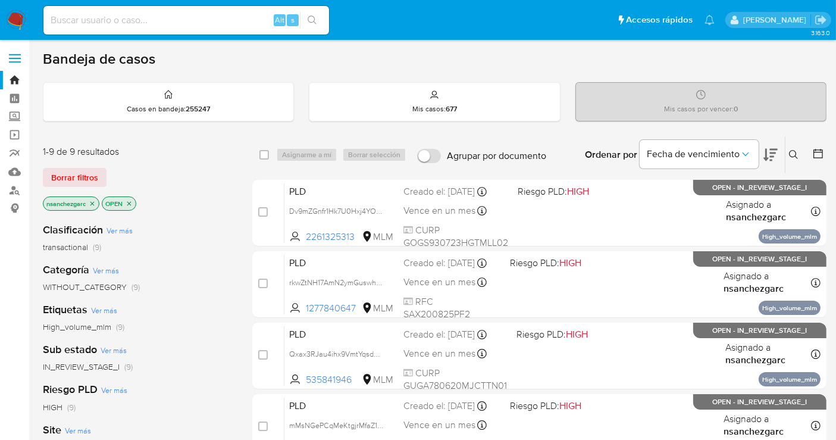
click at [20, 20] on img at bounding box center [16, 20] width 20 height 20
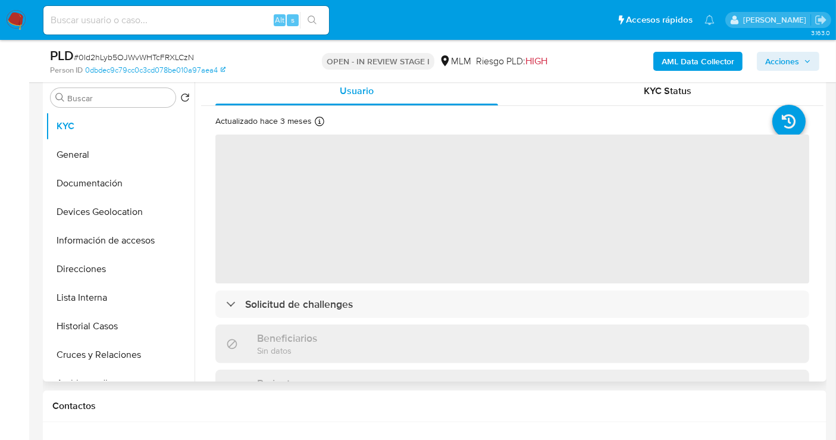
scroll to position [264, 0]
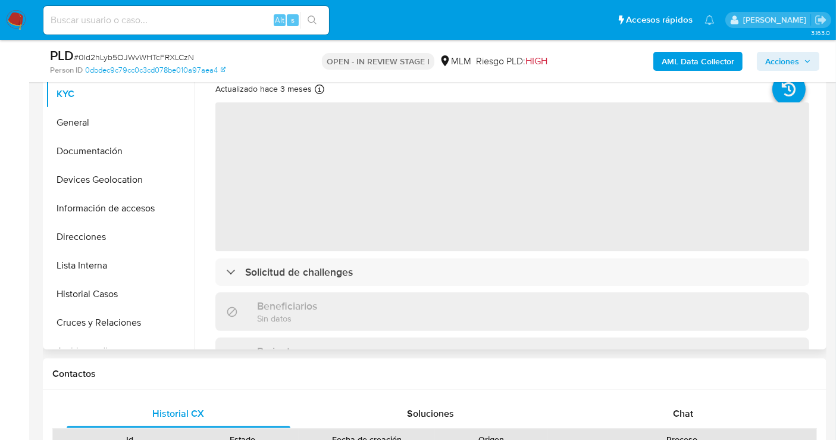
select select "10"
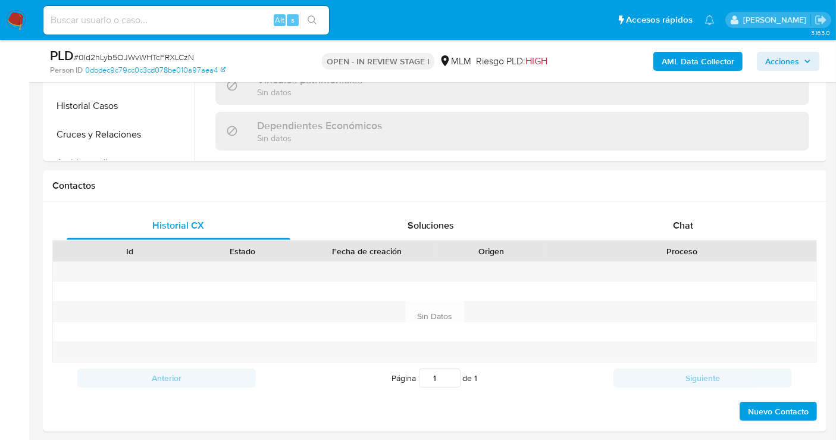
scroll to position [528, 0]
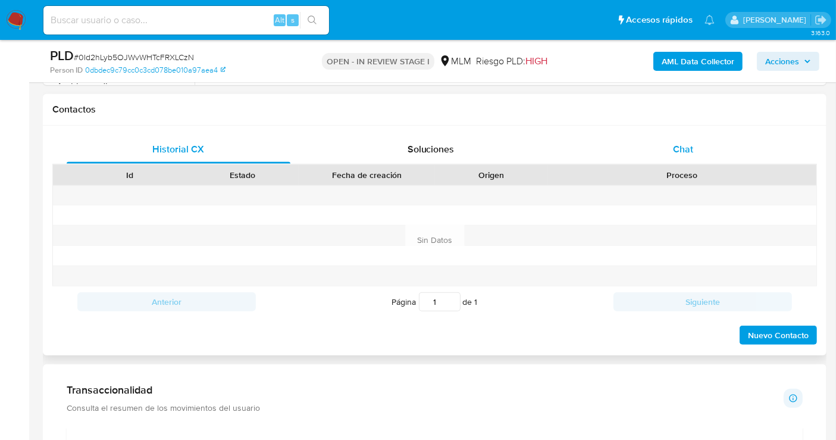
click at [694, 148] on div "Chat" at bounding box center [683, 149] width 224 height 29
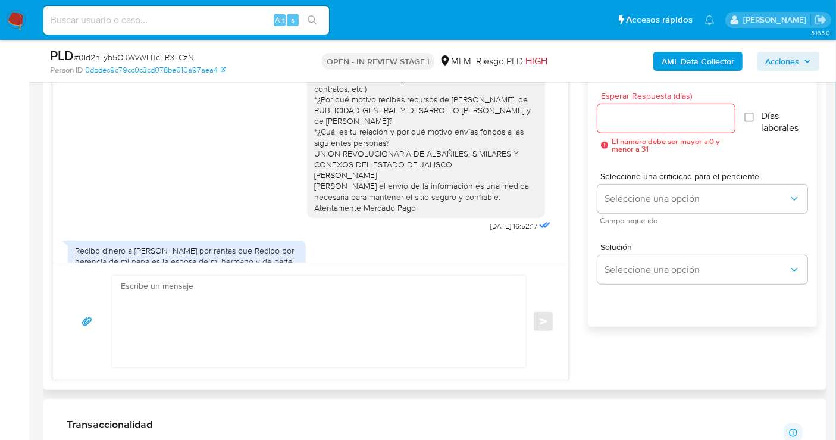
scroll to position [55, 0]
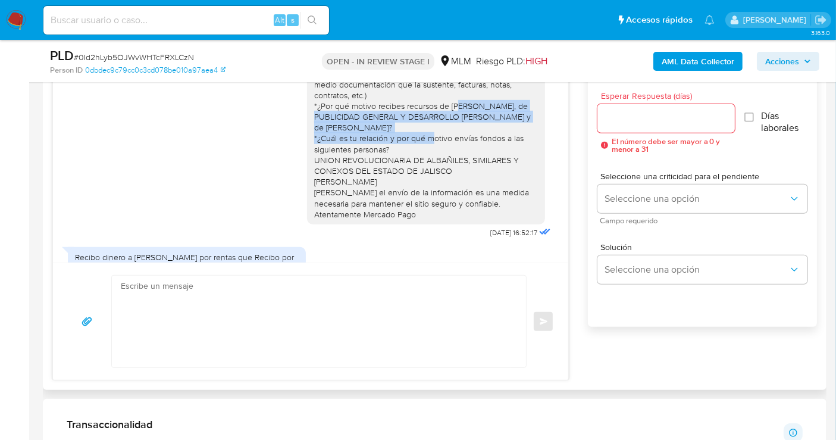
drag, startPoint x: 450, startPoint y: 102, endPoint x: 390, endPoint y: 137, distance: 69.3
click at [390, 137] on div "Estimado cliente se ha identificado un cambio en el uso habitual de tu cuenta p…" at bounding box center [426, 122] width 224 height 195
copy div "ELVIA CARMINA ARELLANO SANCHEZ, de PUBLICIDAD GENERAL Y DESARROLLO HOFFMAN y de…"
drag, startPoint x: 440, startPoint y: 104, endPoint x: 391, endPoint y: 136, distance: 58.4
click at [391, 136] on div "Estimado cliente se ha identificado un cambio en el uso habitual de tu cuenta p…" at bounding box center [426, 122] width 224 height 195
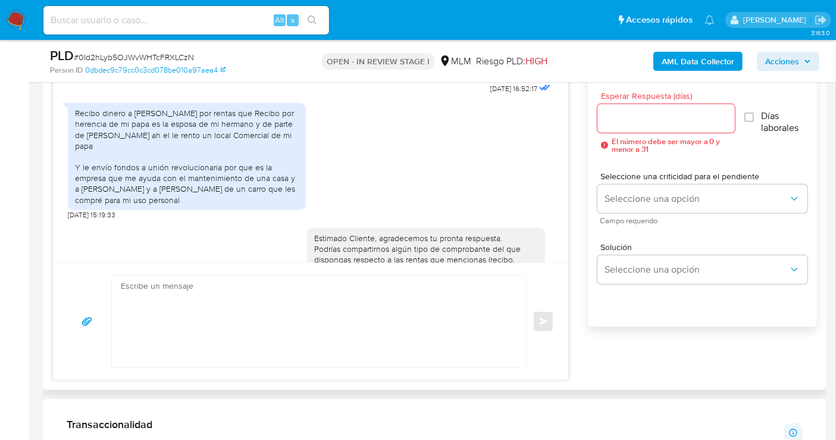
scroll to position [187, 0]
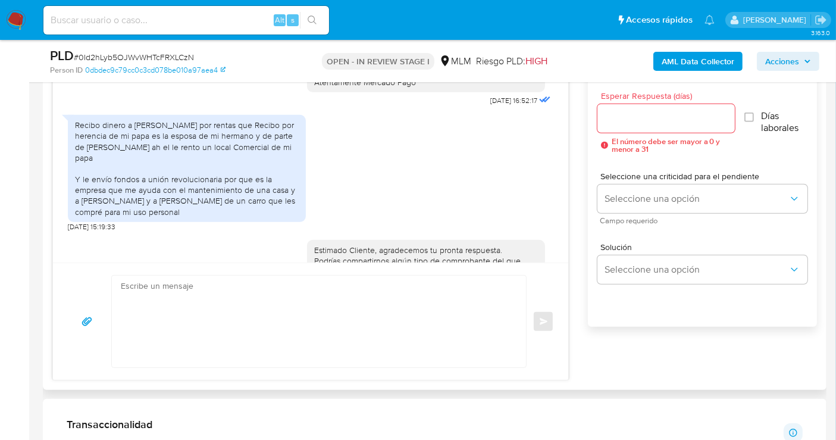
click at [113, 208] on div "Recibo dinero a Elvia Carmina Arellano Sanchez por rentas que Recibo por herenc…" at bounding box center [187, 169] width 224 height 98
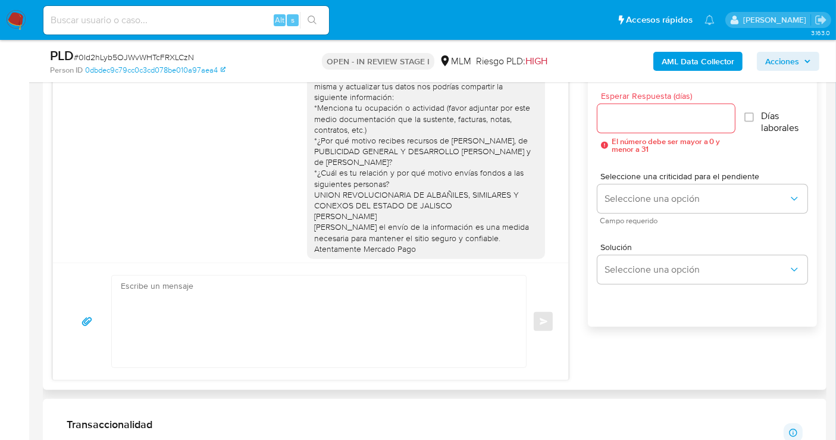
scroll to position [0, 0]
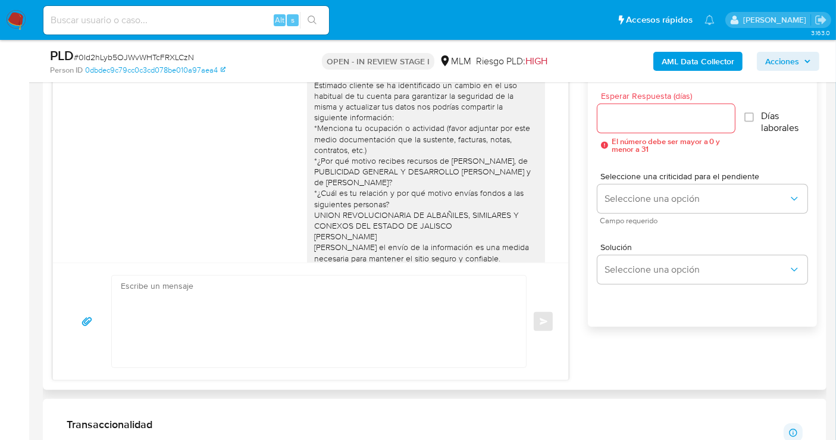
click at [435, 189] on div "Estimado cliente se ha identificado un cambio en el uso habitual de tu cuenta p…" at bounding box center [426, 177] width 224 height 195
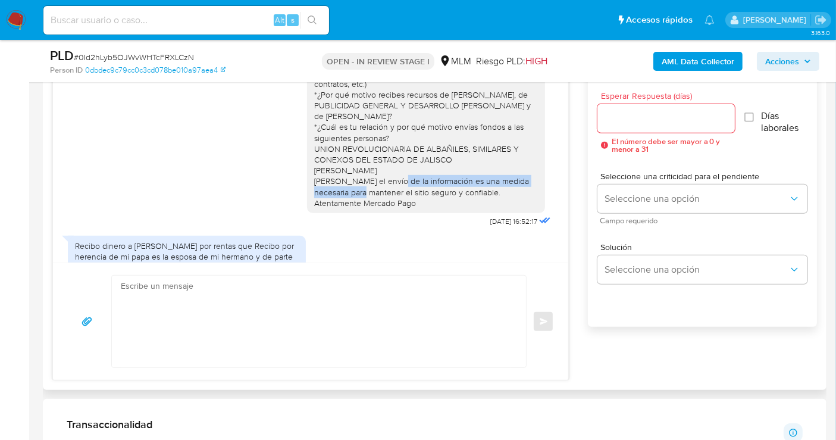
drag, startPoint x: 307, startPoint y: 183, endPoint x: 423, endPoint y: 189, distance: 116.2
click at [423, 189] on div "Estimado cliente se ha identificado un cambio en el uso habitual de tu cuenta p…" at bounding box center [426, 111] width 224 height 195
drag, startPoint x: 345, startPoint y: 189, endPoint x: 332, endPoint y: 189, distance: 13.1
click at [344, 189] on div "Estimado cliente se ha identificado un cambio en el uso habitual de tu cuenta p…" at bounding box center [426, 111] width 224 height 195
click at [314, 182] on div "Estimado cliente se ha identificado un cambio en el uso habitual de tu cuenta p…" at bounding box center [426, 111] width 224 height 195
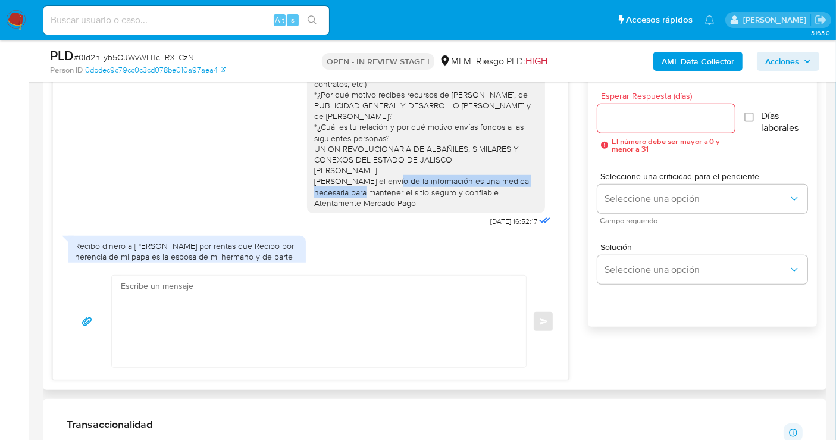
drag, startPoint x: 304, startPoint y: 183, endPoint x: 424, endPoint y: 193, distance: 120.6
click at [424, 193] on div "Estimado cliente se ha identificado un cambio en el uso habitual de tu cuenta p…" at bounding box center [426, 111] width 224 height 195
copy div "LUIS ESCAMILLA ARAUJO MARTHA PATRICIA CRUZ ROJAS"
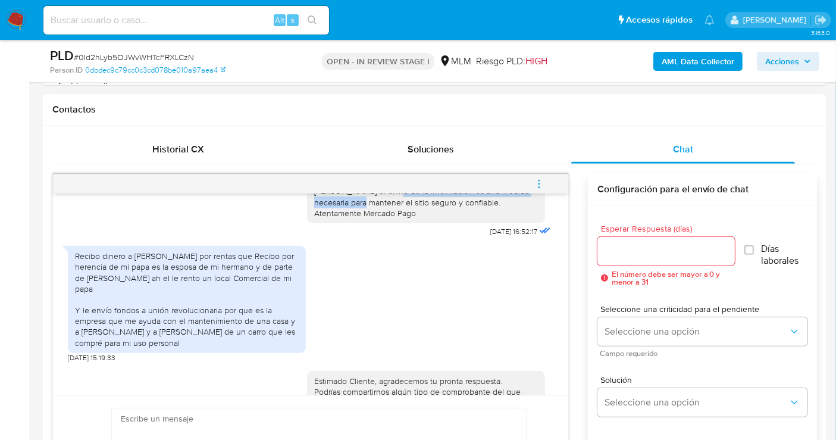
scroll to position [187, 0]
click at [533, 180] on button "menu-action" at bounding box center [539, 184] width 39 height 29
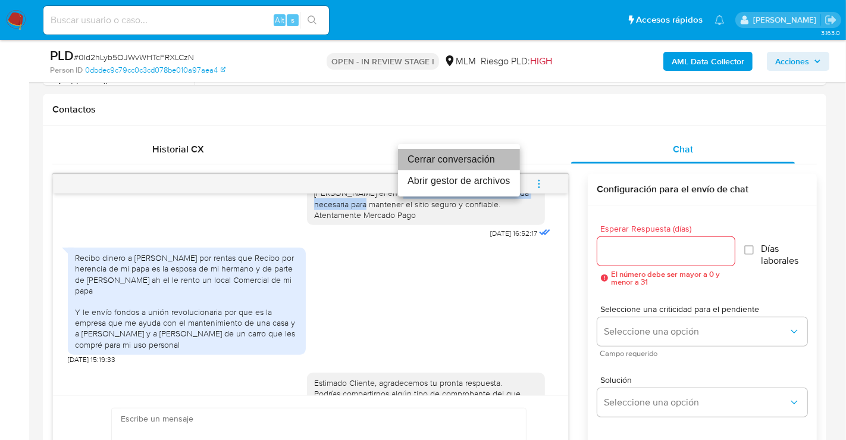
click at [452, 159] on li "Cerrar conversación" at bounding box center [459, 159] width 122 height 21
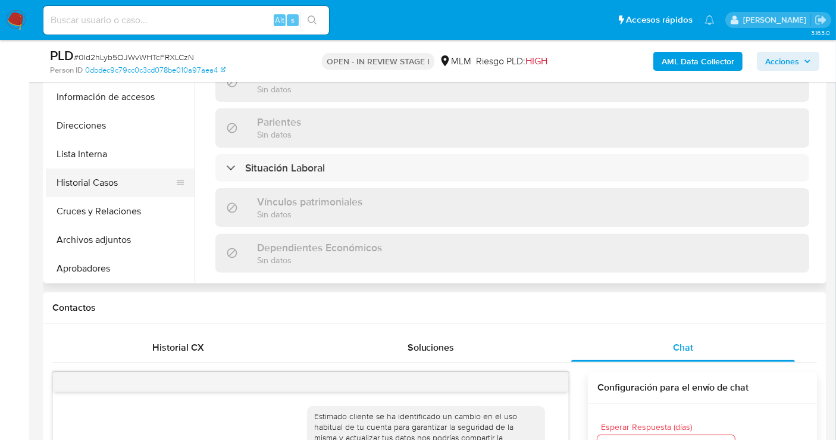
scroll to position [66, 0]
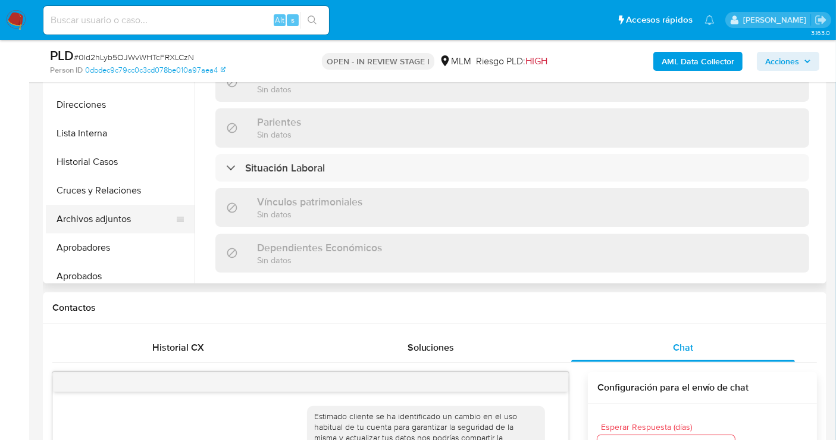
click at [92, 223] on button "Archivos adjuntos" at bounding box center [115, 219] width 139 height 29
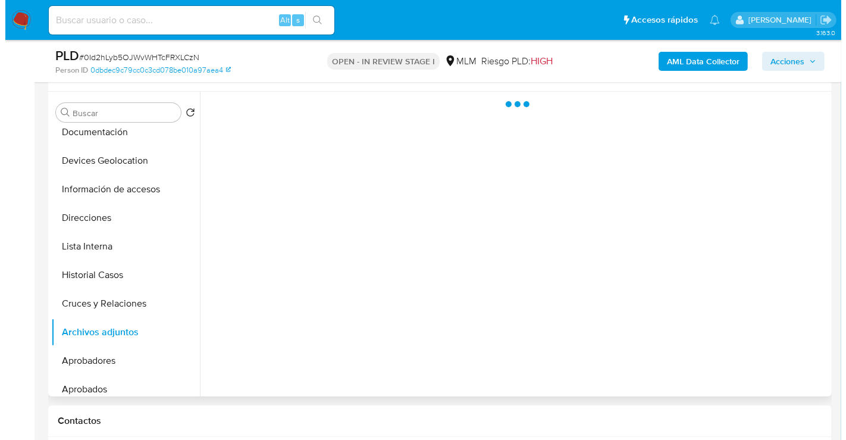
scroll to position [198, 0]
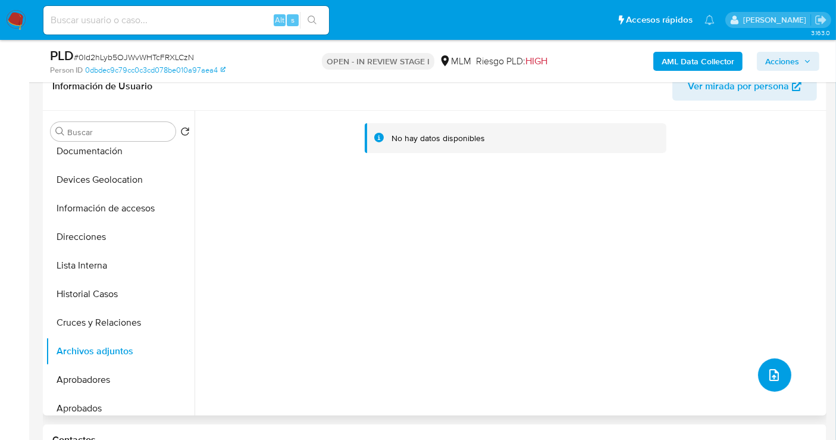
click at [774, 376] on icon "upload-file" at bounding box center [774, 375] width 14 height 14
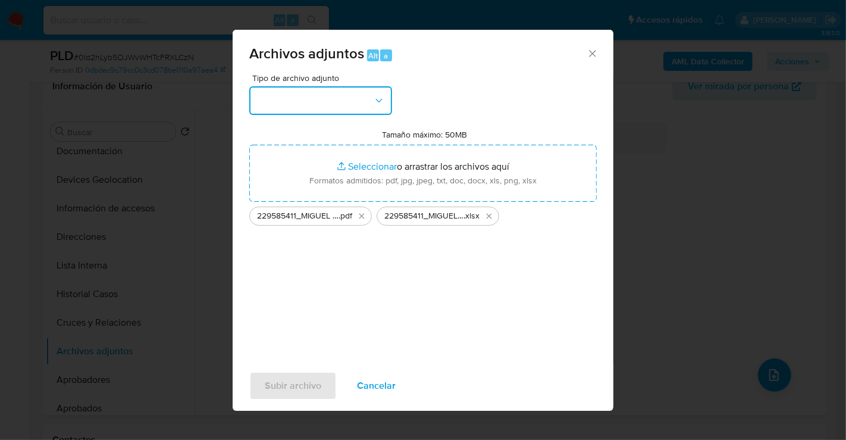
click at [279, 99] on button "button" at bounding box center [320, 100] width 143 height 29
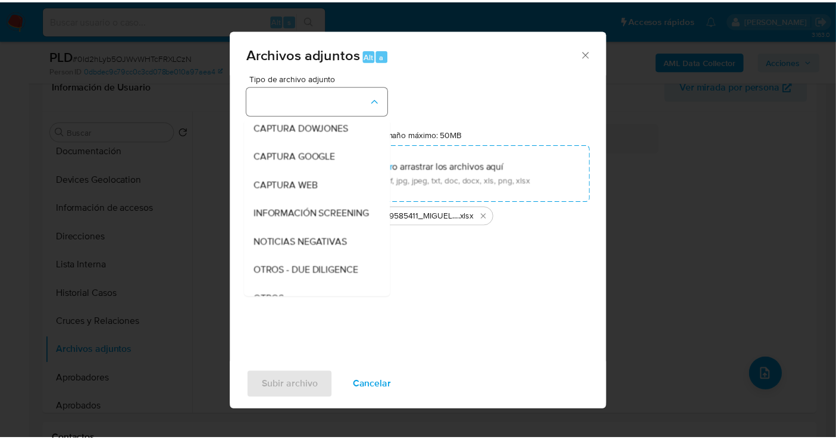
scroll to position [61, 0]
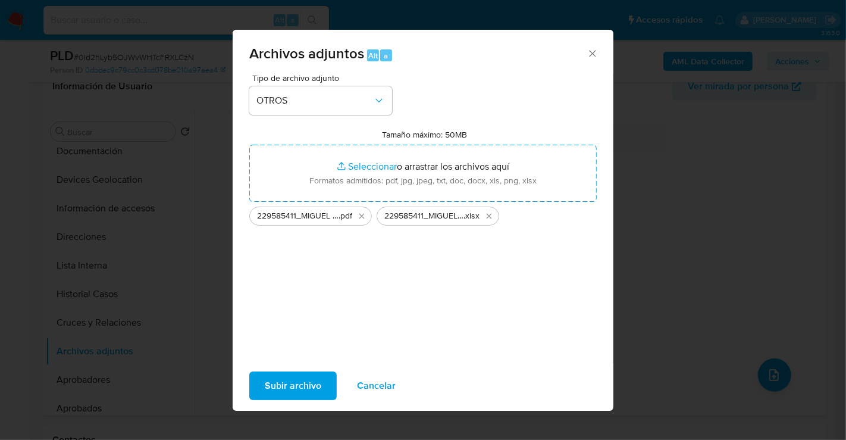
click at [299, 399] on span "Subir archivo" at bounding box center [293, 386] width 57 height 26
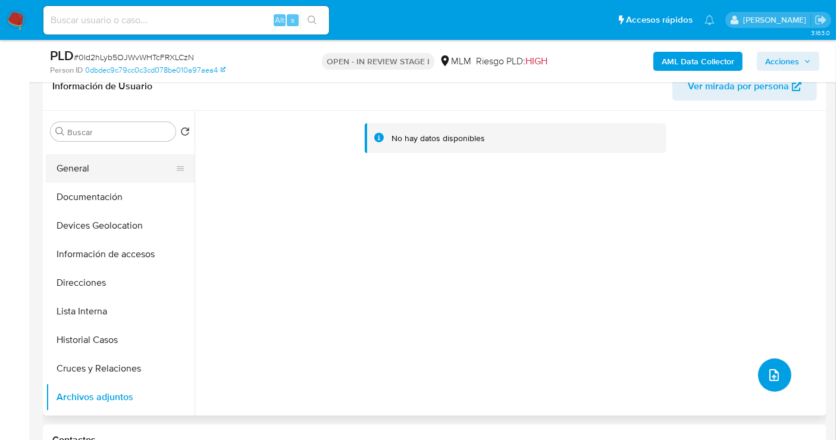
scroll to position [0, 0]
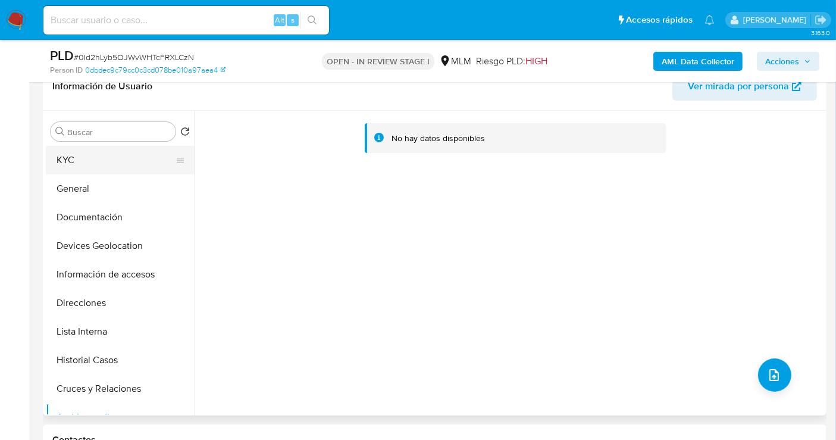
click at [74, 161] on button "KYC" at bounding box center [115, 160] width 139 height 29
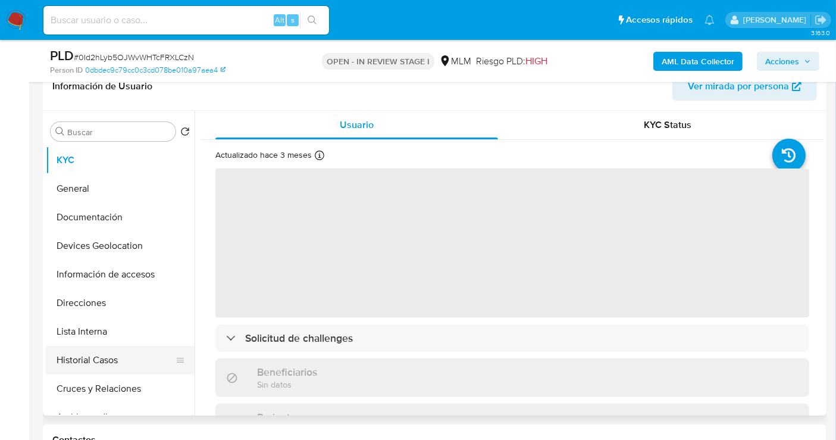
scroll to position [66, 0]
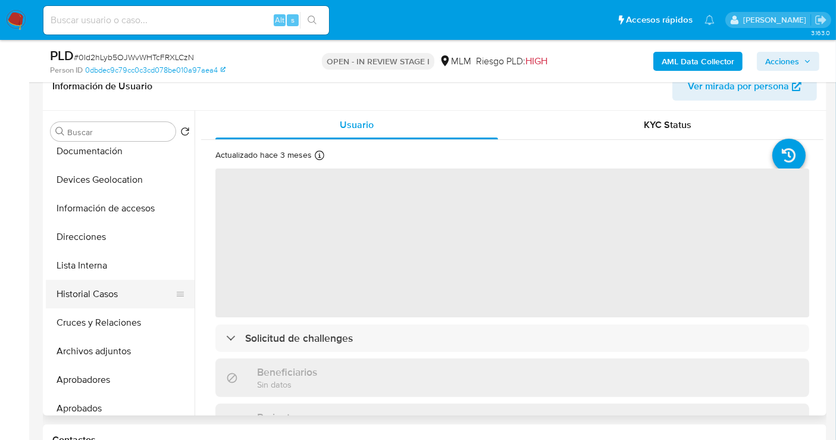
click at [100, 295] on button "Historial Casos" at bounding box center [115, 294] width 139 height 29
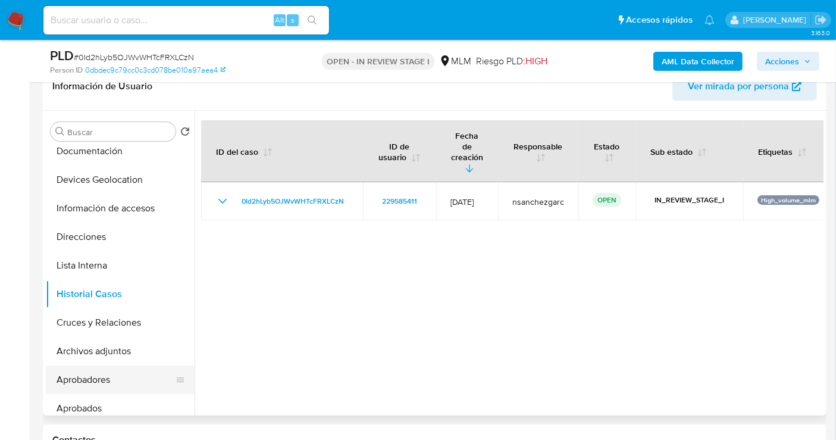
scroll to position [132, 0]
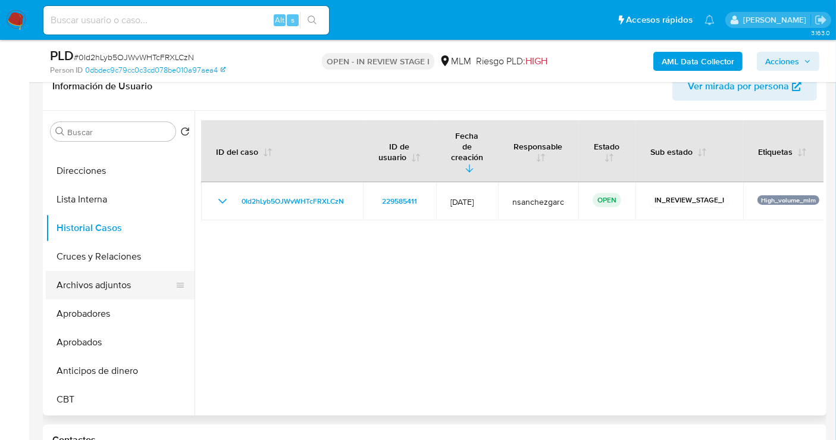
click at [98, 286] on button "Archivos adjuntos" at bounding box center [115, 285] width 139 height 29
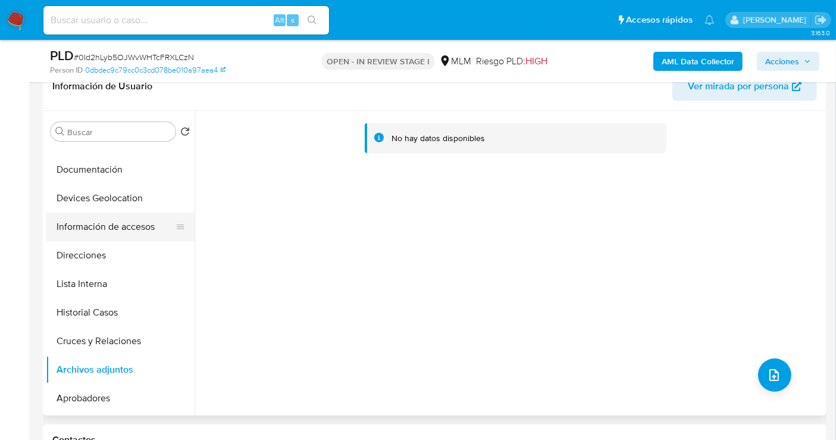
scroll to position [0, 0]
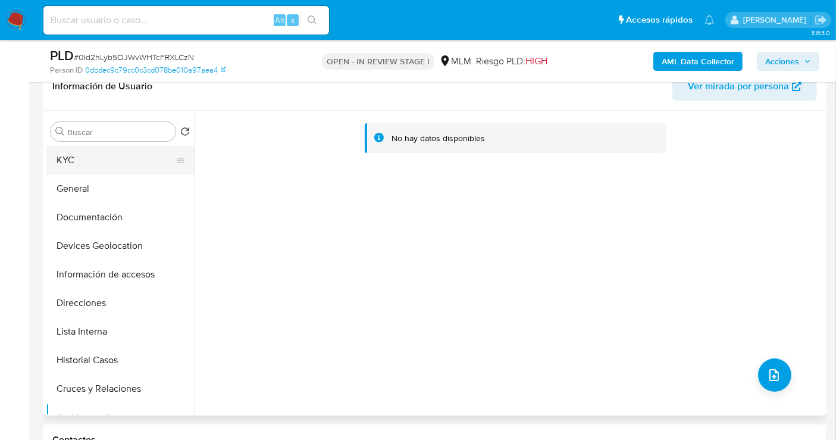
click at [83, 164] on button "KYC" at bounding box center [115, 160] width 139 height 29
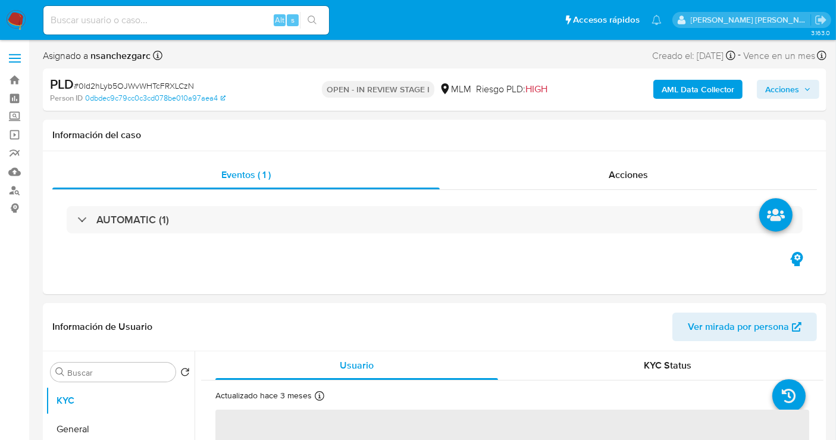
select select "10"
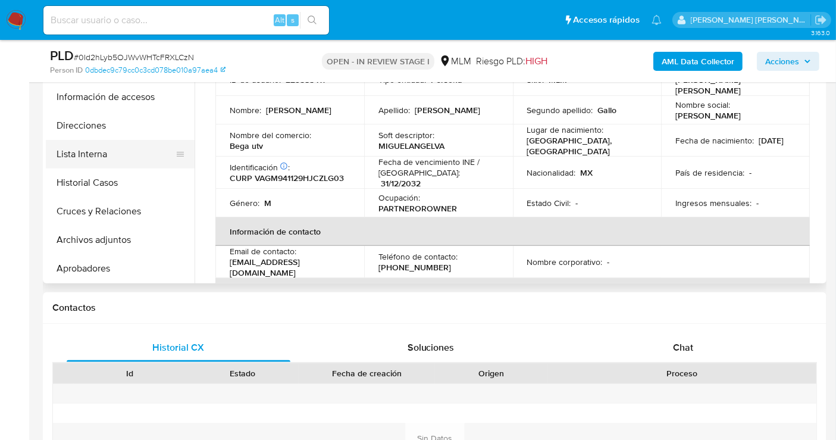
scroll to position [66, 0]
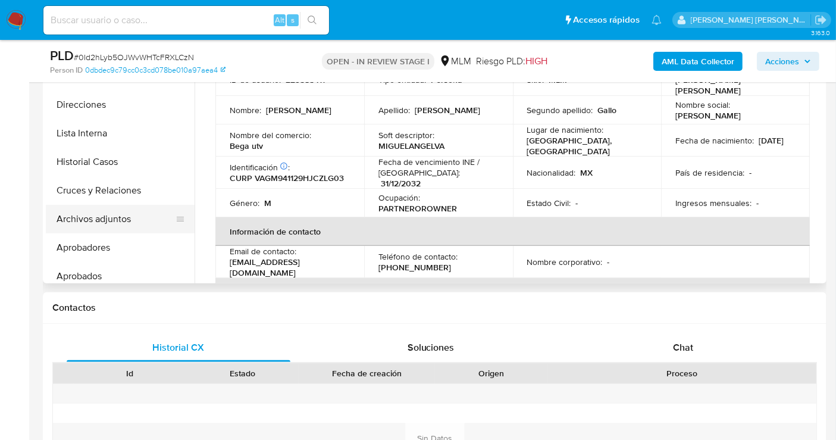
click at [82, 215] on button "Archivos adjuntos" at bounding box center [115, 219] width 139 height 29
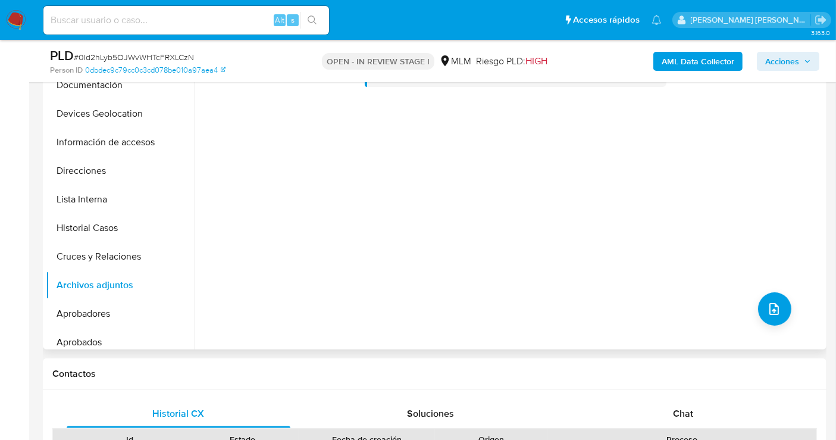
scroll to position [198, 0]
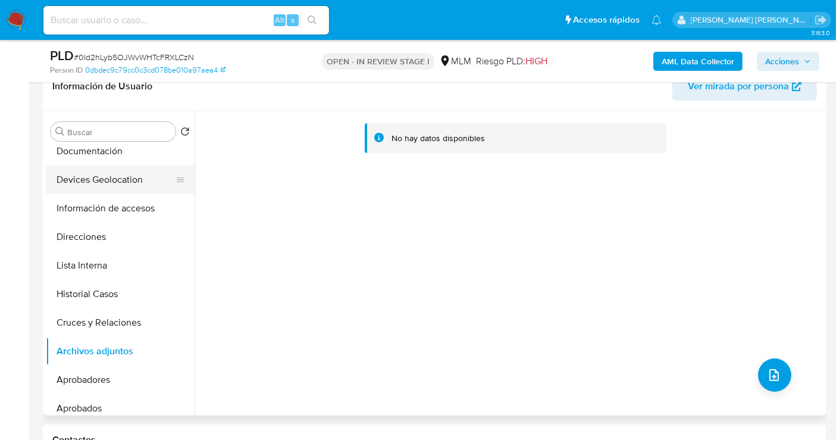
click at [83, 176] on button "Devices Geolocation" at bounding box center [115, 179] width 139 height 29
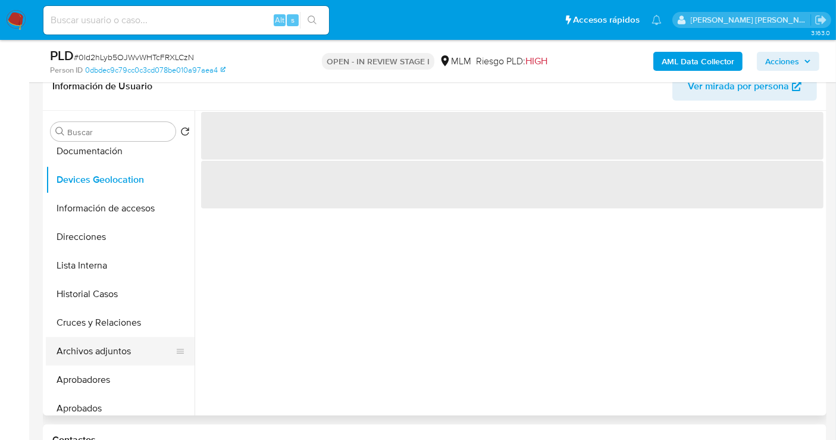
click at [82, 351] on button "Archivos adjuntos" at bounding box center [115, 351] width 139 height 29
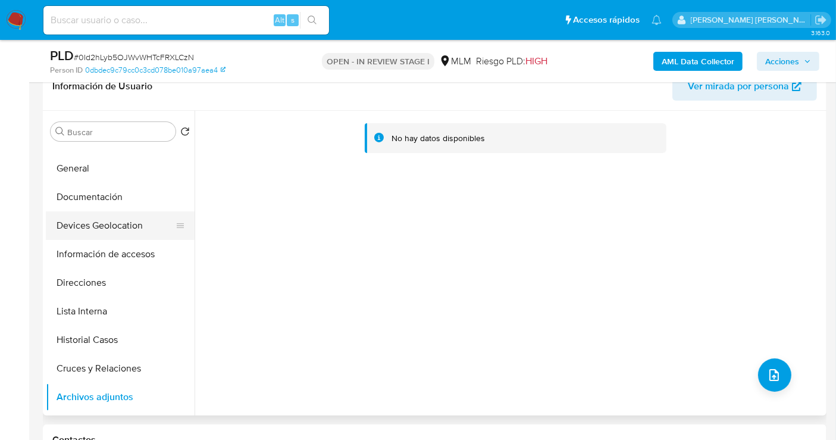
scroll to position [0, 0]
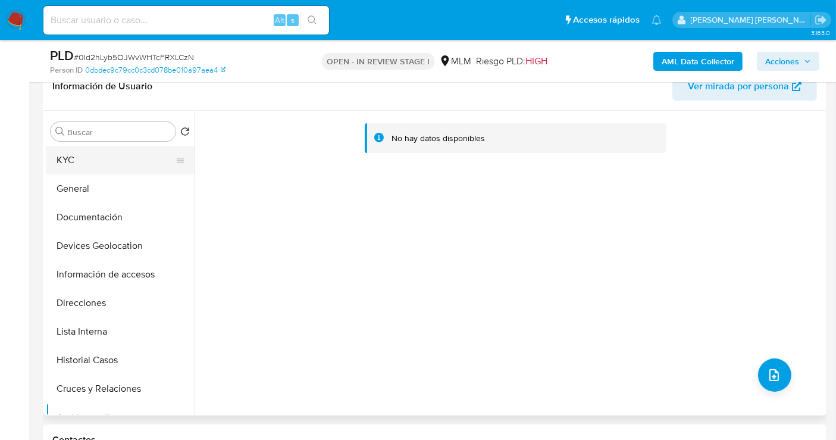
click at [74, 167] on button "KYC" at bounding box center [115, 160] width 139 height 29
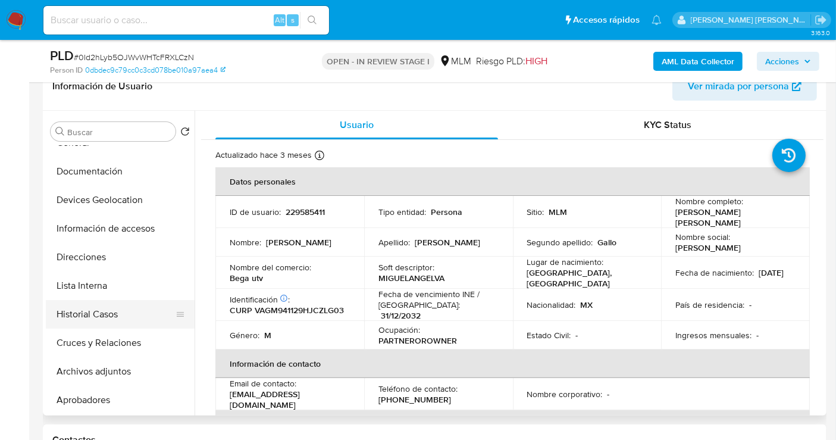
scroll to position [66, 0]
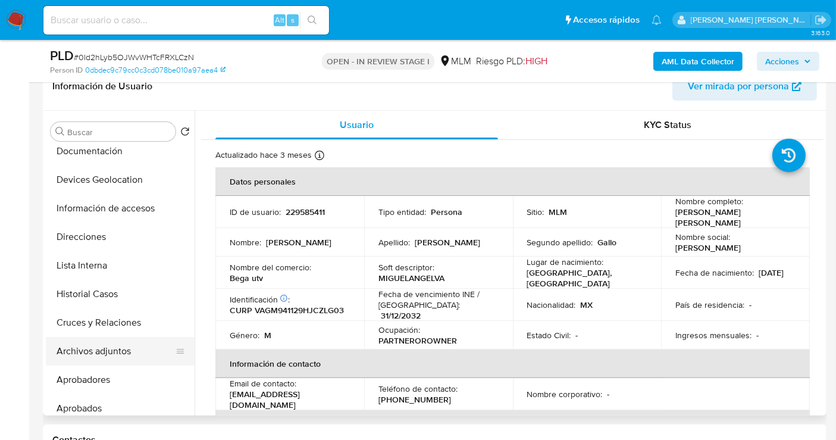
click at [128, 349] on button "Archivos adjuntos" at bounding box center [115, 351] width 139 height 29
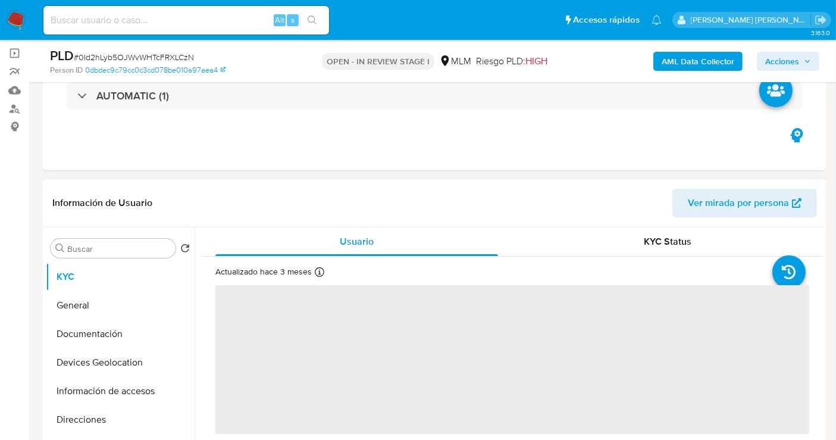
scroll to position [198, 0]
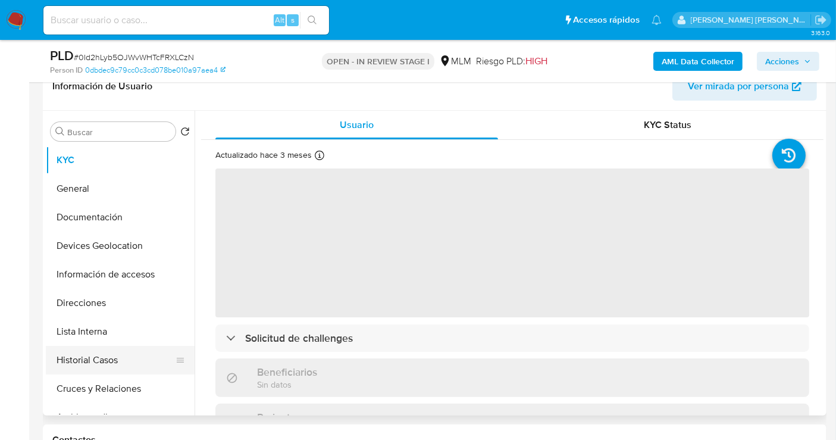
select select "10"
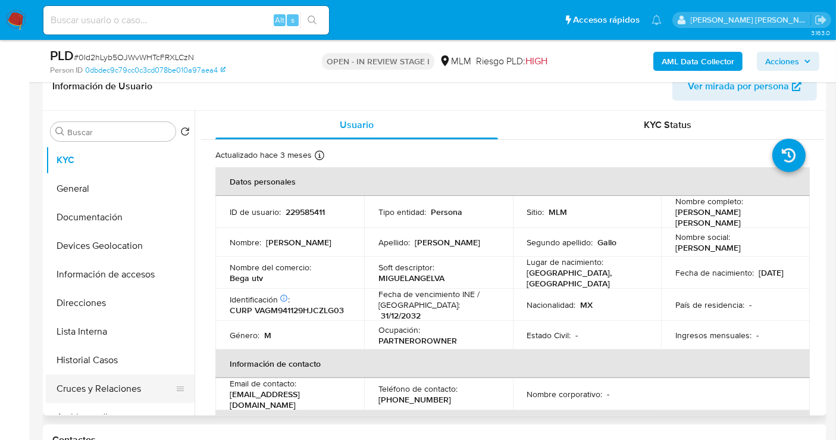
scroll to position [66, 0]
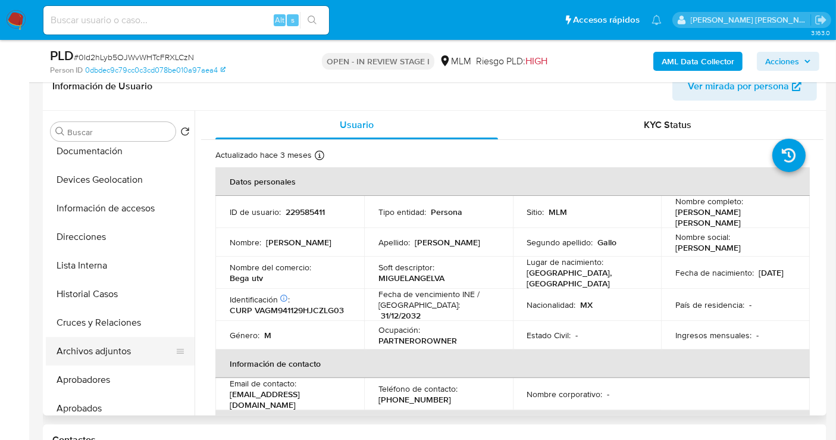
click at [90, 341] on button "Archivos adjuntos" at bounding box center [115, 351] width 139 height 29
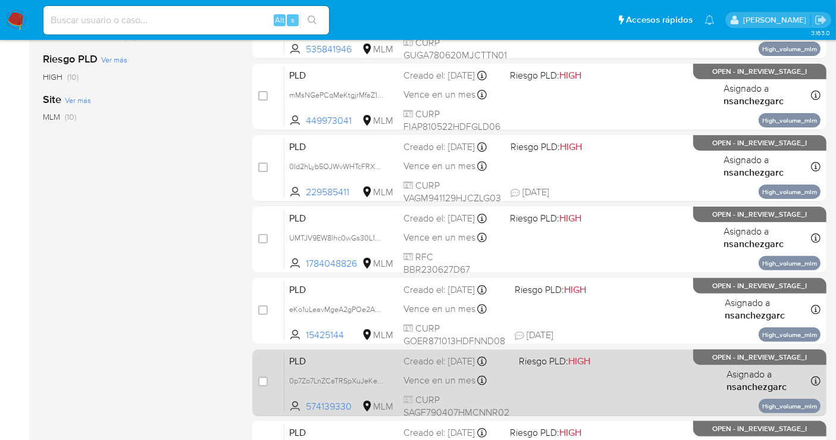
scroll to position [264, 0]
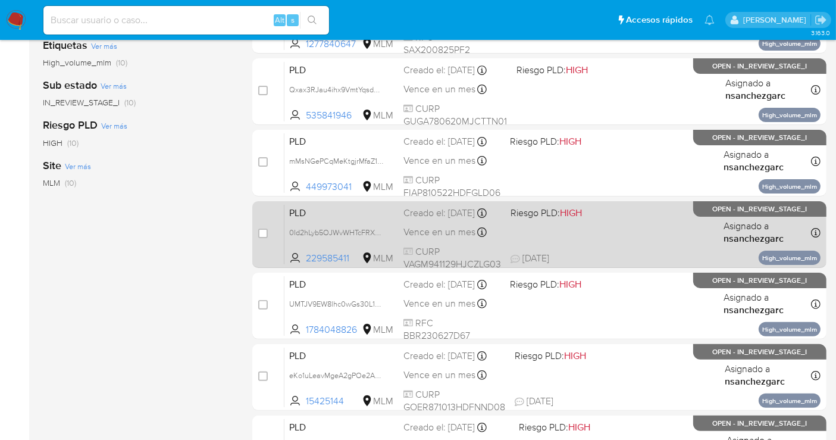
click at [421, 220] on div "Creado el: [DATE] Creado el: [DATE] 02:11:33" at bounding box center [452, 213] width 98 height 13
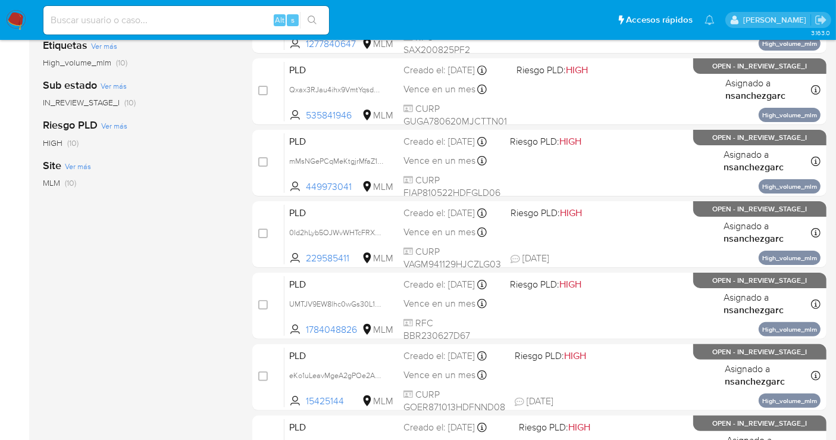
click at [15, 15] on img at bounding box center [16, 20] width 20 height 20
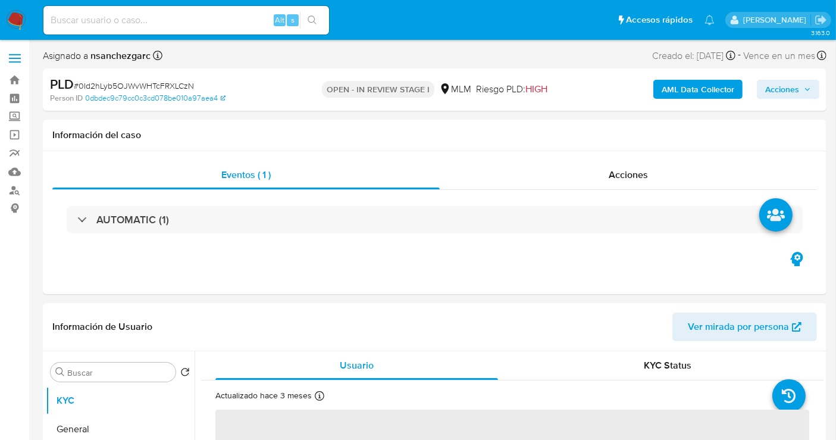
select select "10"
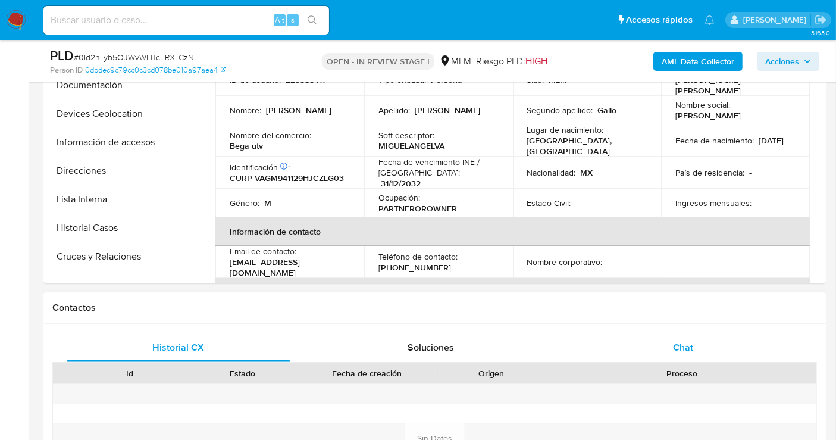
click at [680, 346] on span "Chat" at bounding box center [683, 347] width 20 height 14
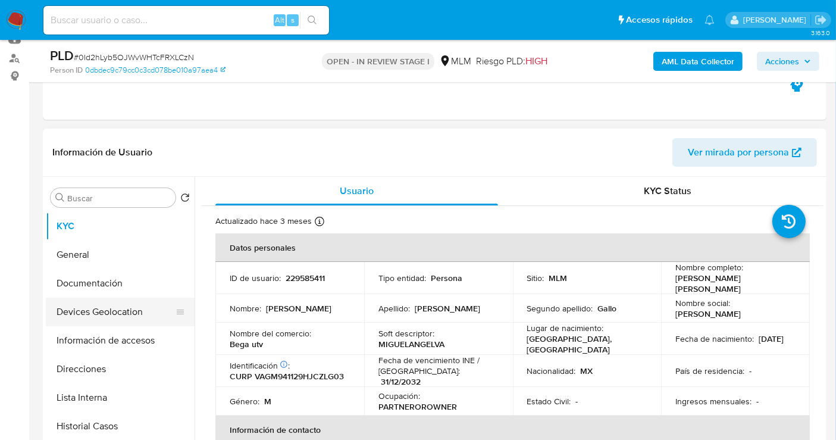
scroll to position [66, 0]
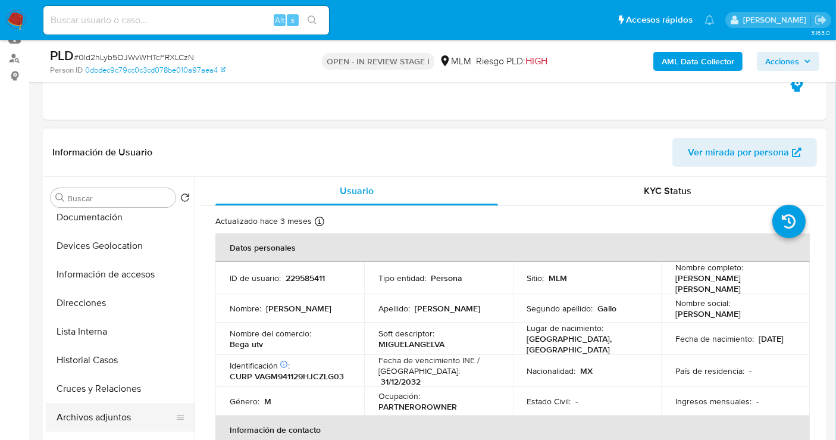
click at [101, 413] on button "Archivos adjuntos" at bounding box center [115, 417] width 139 height 29
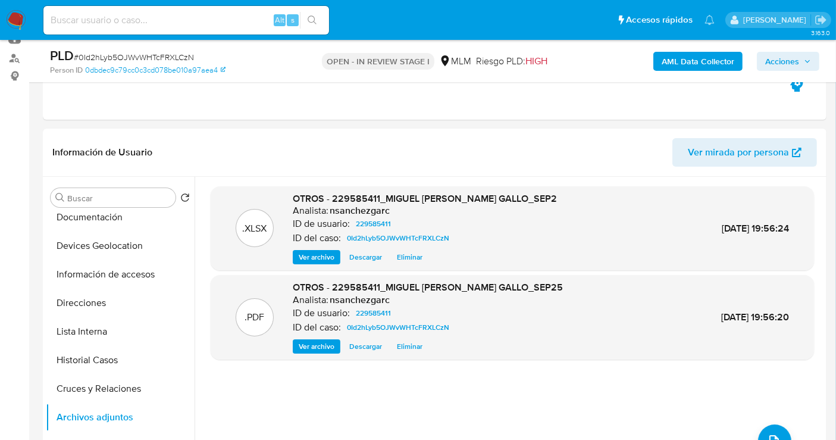
click at [780, 63] on span "Acciones" at bounding box center [782, 61] width 34 height 19
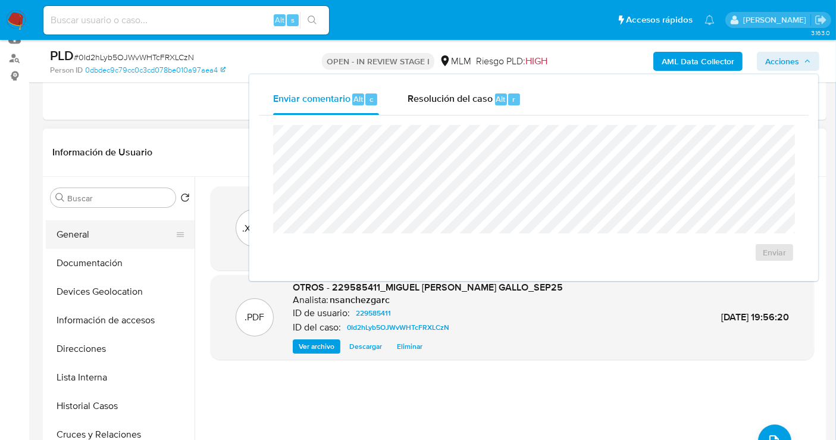
scroll to position [0, 0]
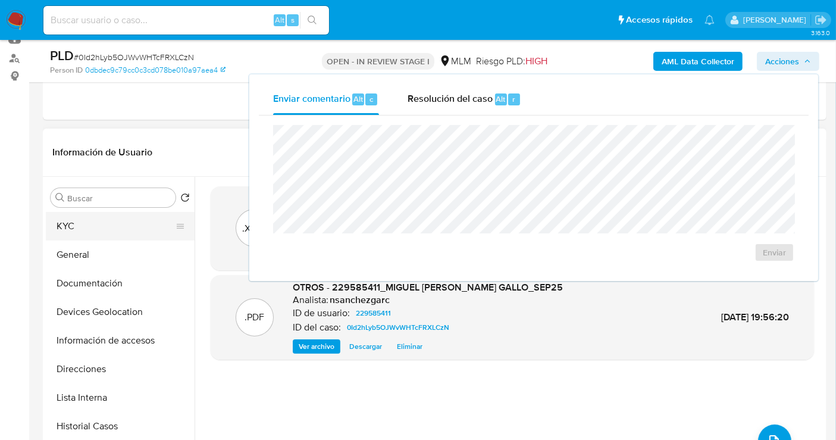
click at [76, 230] on button "KYC" at bounding box center [115, 226] width 139 height 29
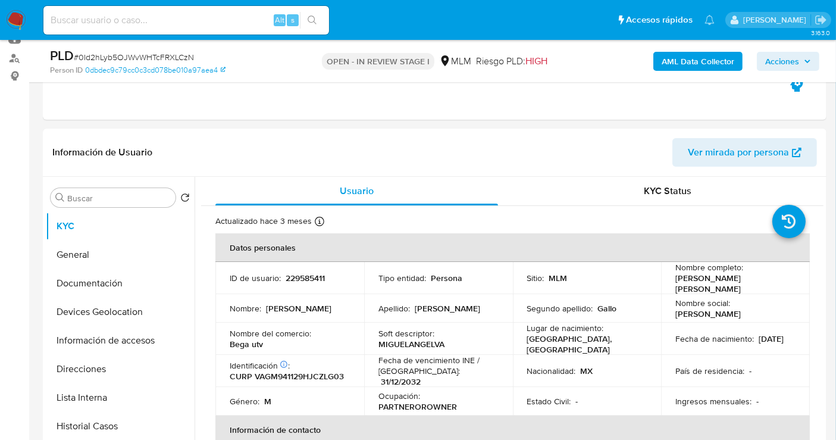
click at [777, 62] on span "Acciones" at bounding box center [782, 61] width 34 height 19
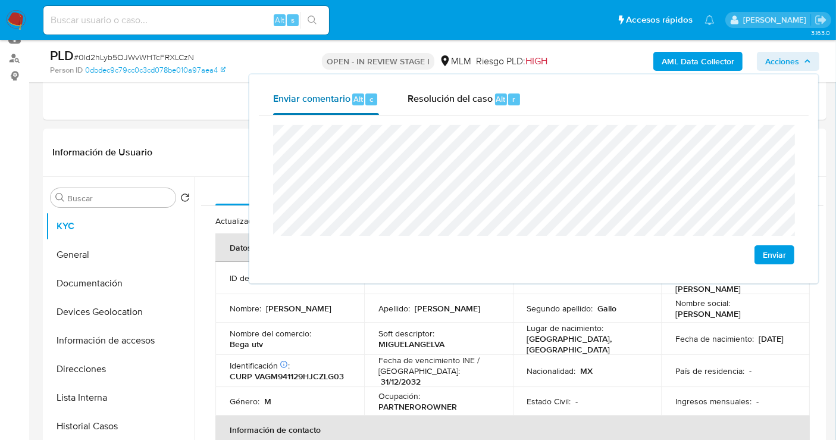
click at [279, 101] on div "Enviar comentario Alt c Resolución del caso Alt r Enviar" at bounding box center [534, 179] width 550 height 190
click at [309, 344] on td "Nombre del comercio : Bega utv" at bounding box center [289, 339] width 149 height 32
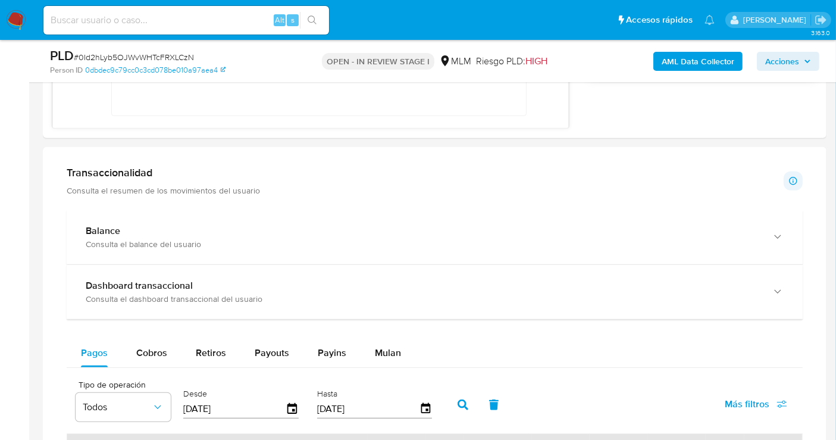
scroll to position [925, 0]
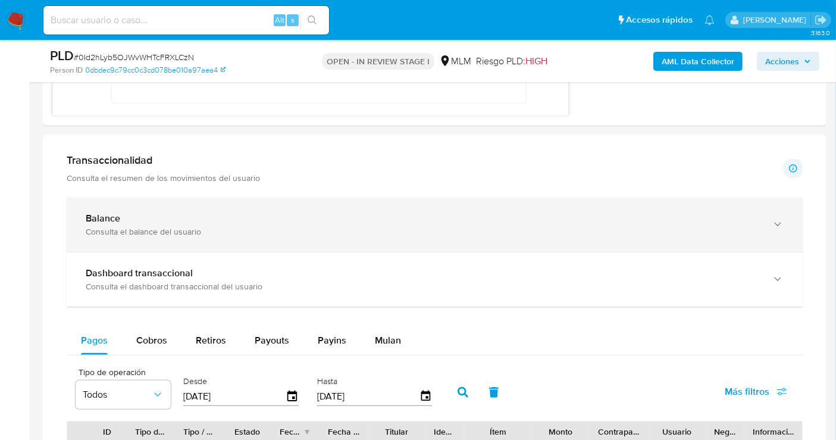
click at [133, 220] on div "Balance" at bounding box center [423, 218] width 674 height 12
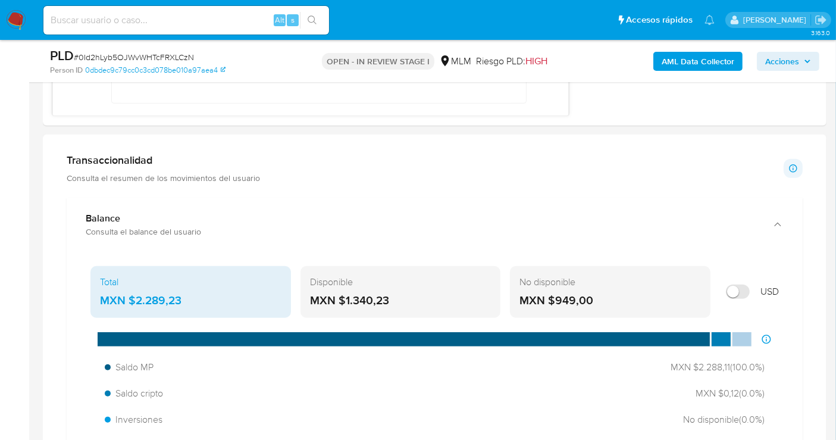
drag, startPoint x: 180, startPoint y: 299, endPoint x: 136, endPoint y: 306, distance: 44.7
click at [136, 306] on div "MXN $2.289,23" at bounding box center [191, 300] width 182 height 15
click at [762, 57] on button "Acciones" at bounding box center [788, 61] width 62 height 19
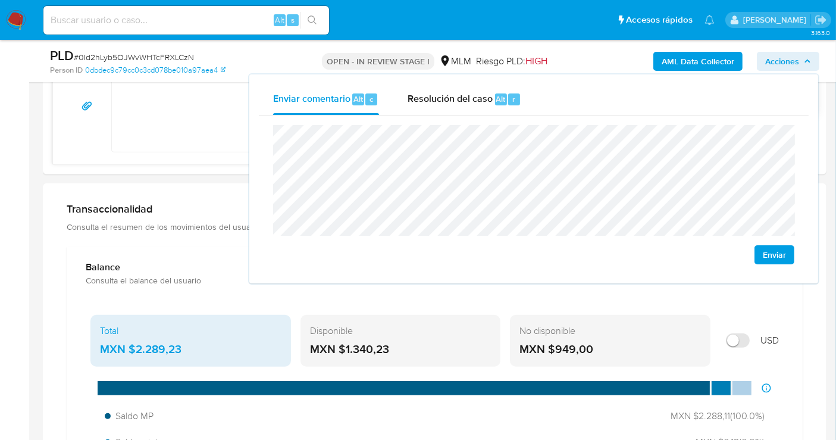
scroll to position [859, 0]
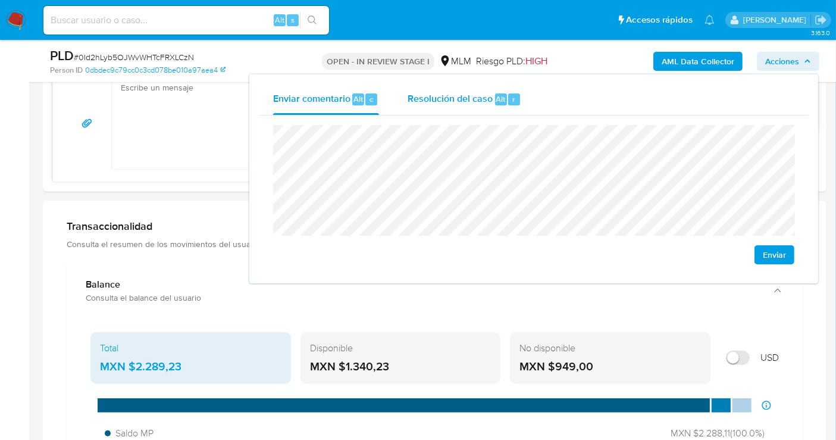
click at [416, 105] on div "Resolución del caso Alt r" at bounding box center [465, 99] width 114 height 31
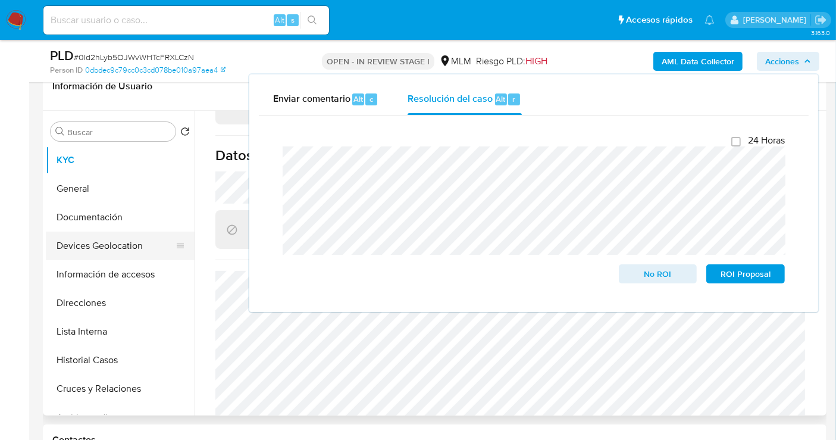
scroll to position [0, 0]
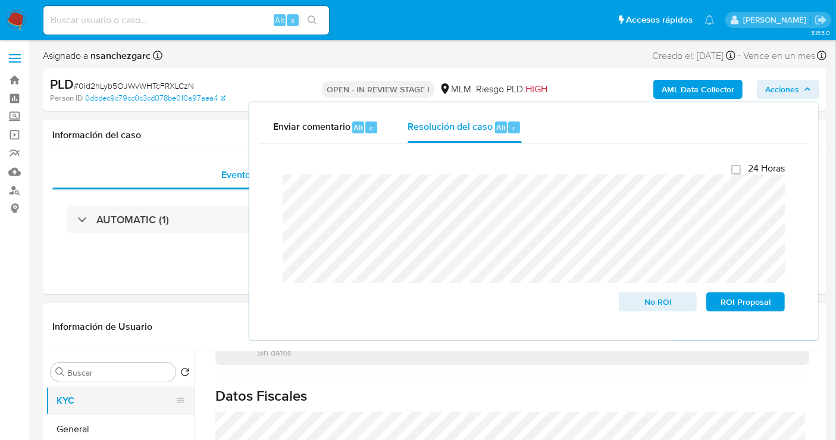
click at [77, 408] on button "KYC" at bounding box center [115, 400] width 139 height 29
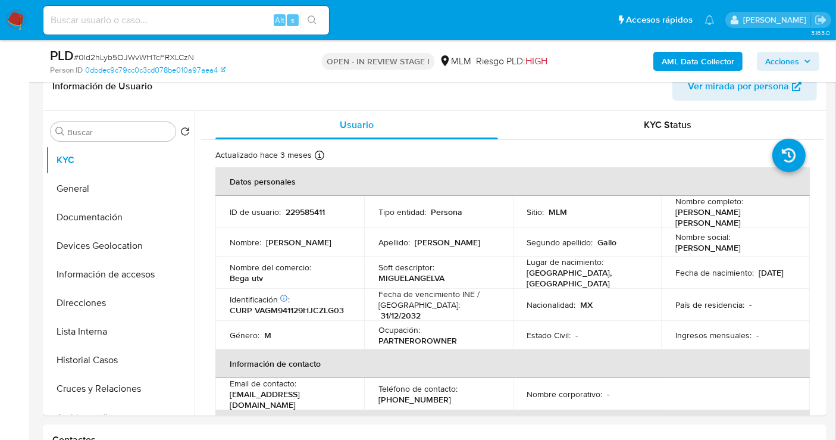
click at [775, 64] on span "Acciones" at bounding box center [782, 61] width 34 height 19
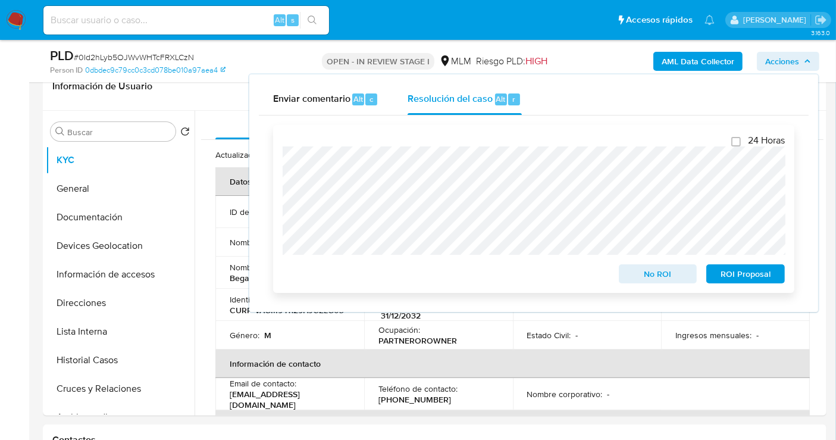
click at [762, 279] on span "ROI Proposal" at bounding box center [746, 273] width 62 height 17
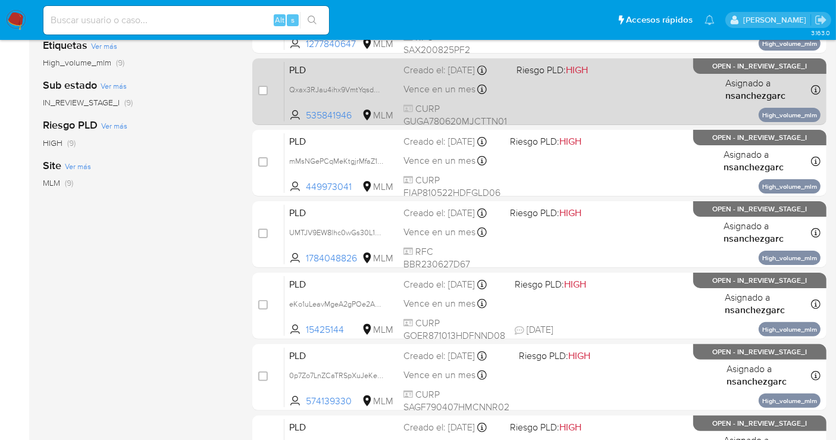
scroll to position [330, 0]
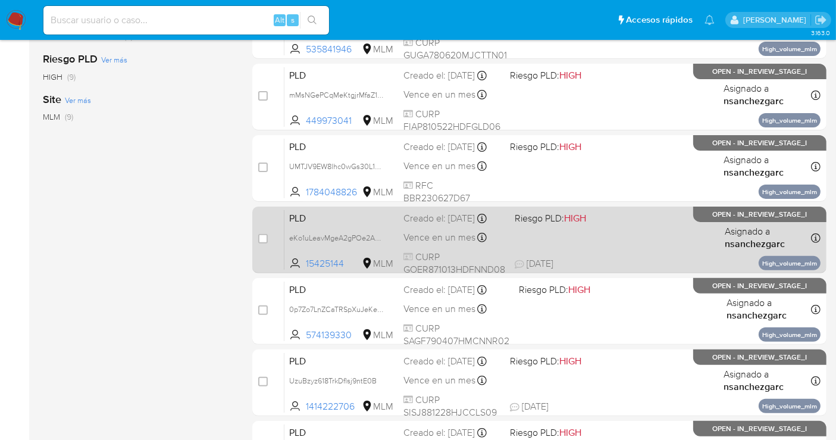
click at [428, 225] on div "Creado el: [DATE] Creado el: [DATE] 02:06:23" at bounding box center [454, 218] width 102 height 13
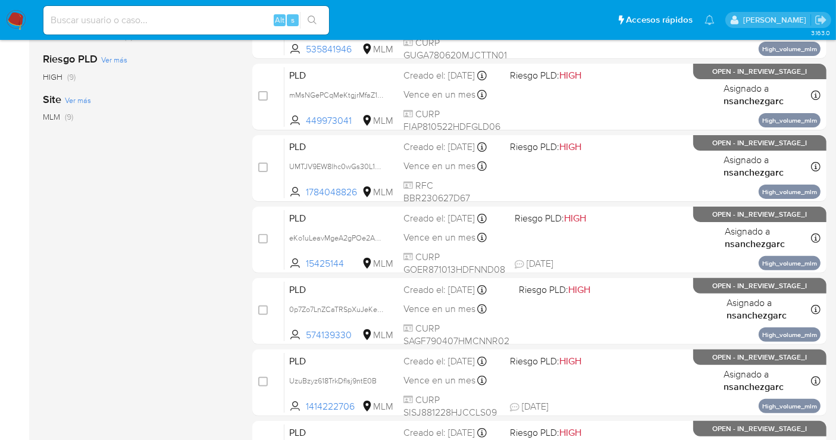
click at [25, 24] on img at bounding box center [16, 20] width 20 height 20
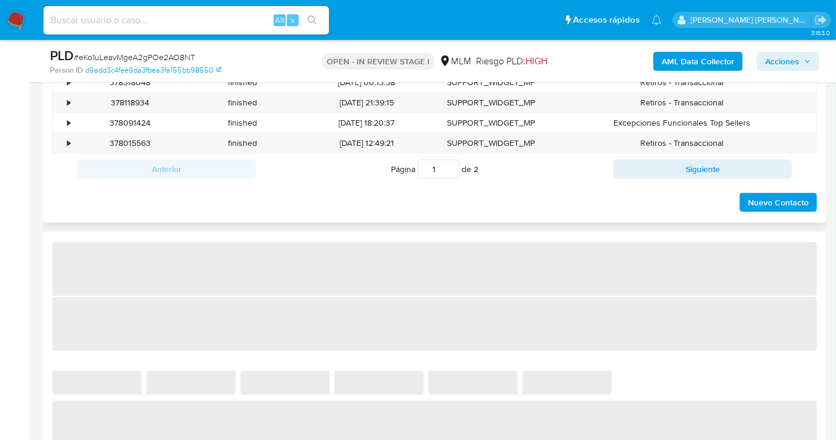
select select "10"
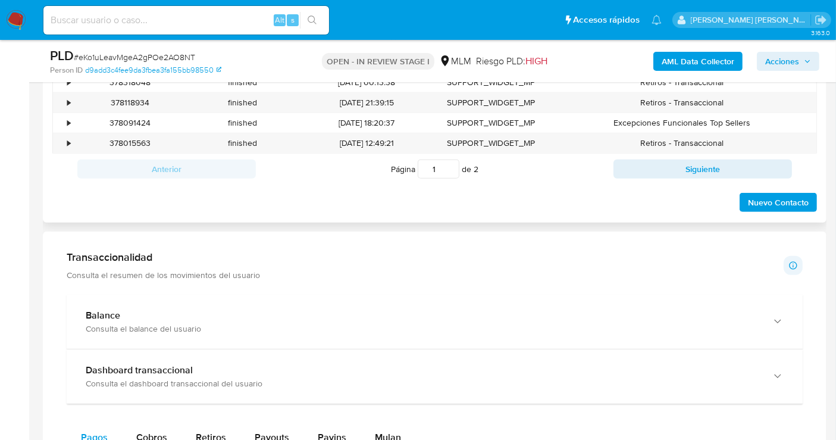
scroll to position [528, 0]
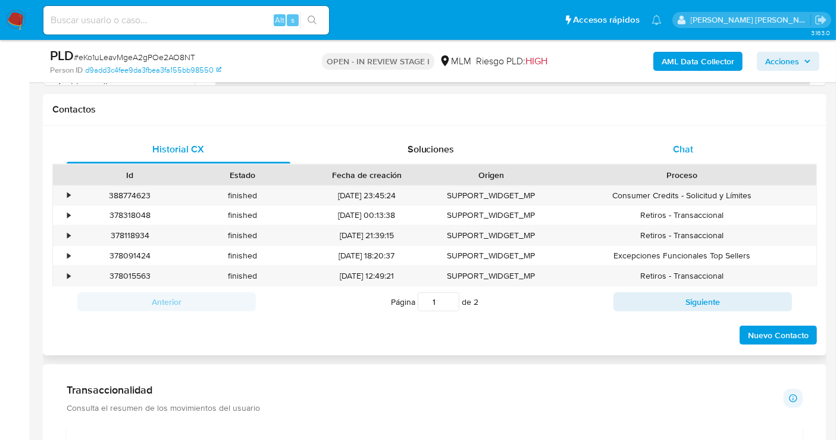
click at [686, 149] on span "Chat" at bounding box center [683, 149] width 20 height 14
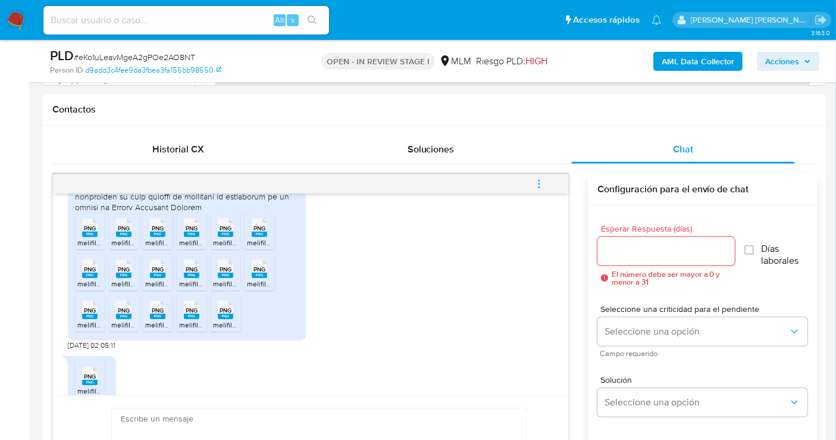
scroll to position [1305, 0]
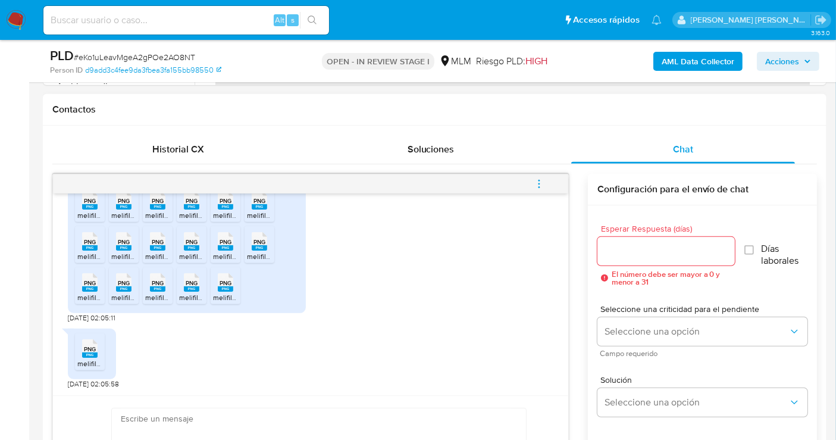
click at [162, 252] on span "melifile4658262920553883639.png" at bounding box center [203, 256] width 117 height 10
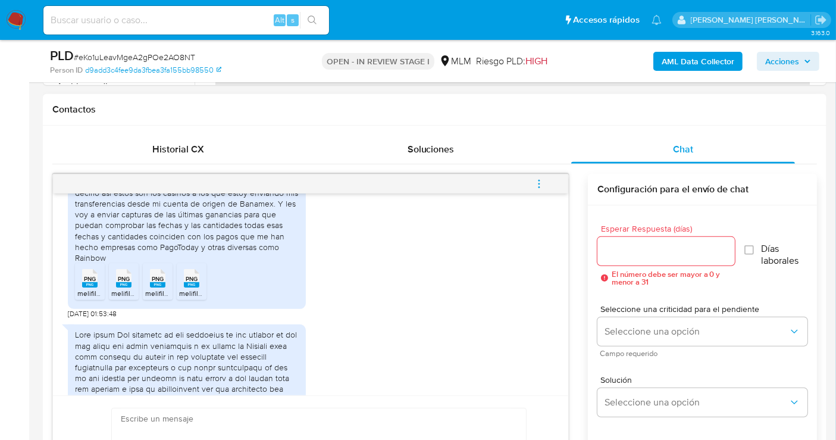
scroll to position [908, 0]
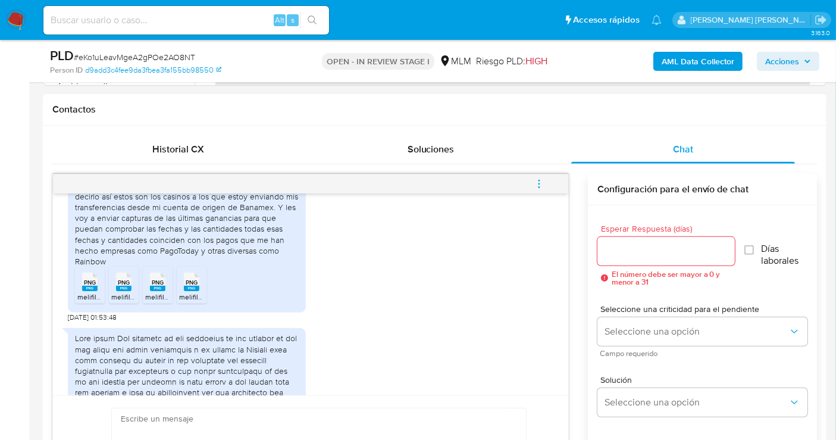
click at [95, 292] on icon "PNG" at bounding box center [89, 281] width 15 height 21
click at [124, 286] on span "PNG" at bounding box center [124, 283] width 12 height 8
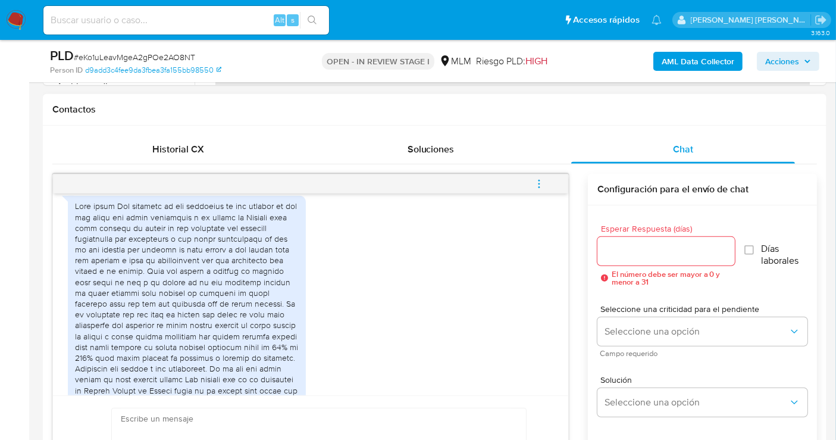
scroll to position [1305, 0]
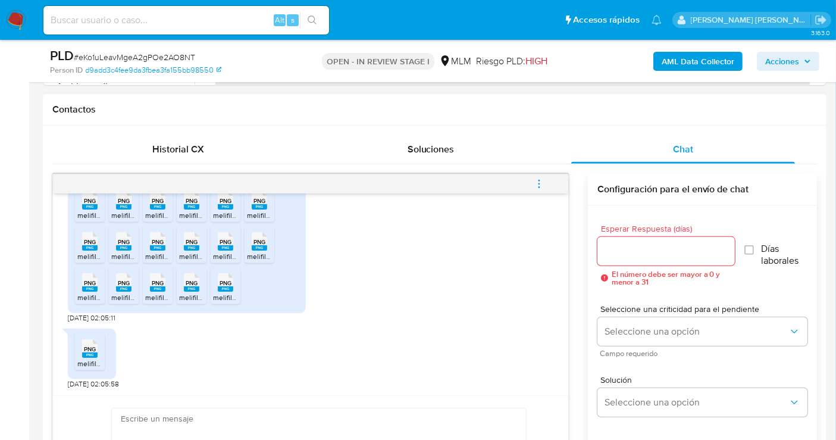
click at [108, 348] on ul "PNG PNG melifile2143956195038701367.png" at bounding box center [92, 353] width 34 height 41
click at [95, 351] on span "PNG" at bounding box center [90, 349] width 12 height 8
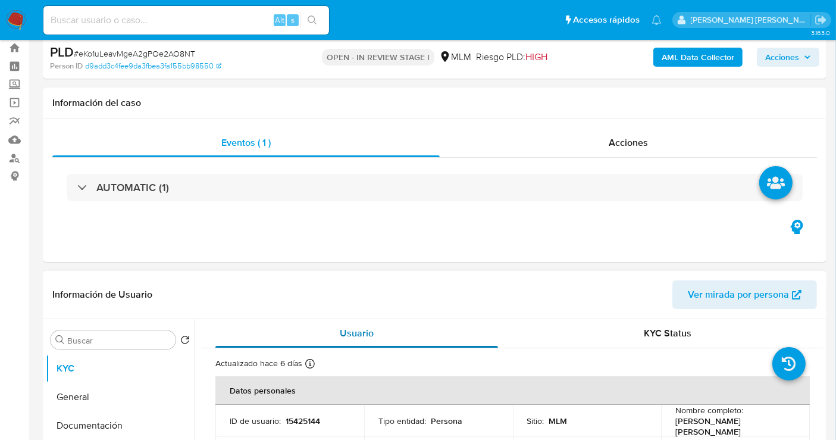
scroll to position [0, 0]
